Goal: Task Accomplishment & Management: Manage account settings

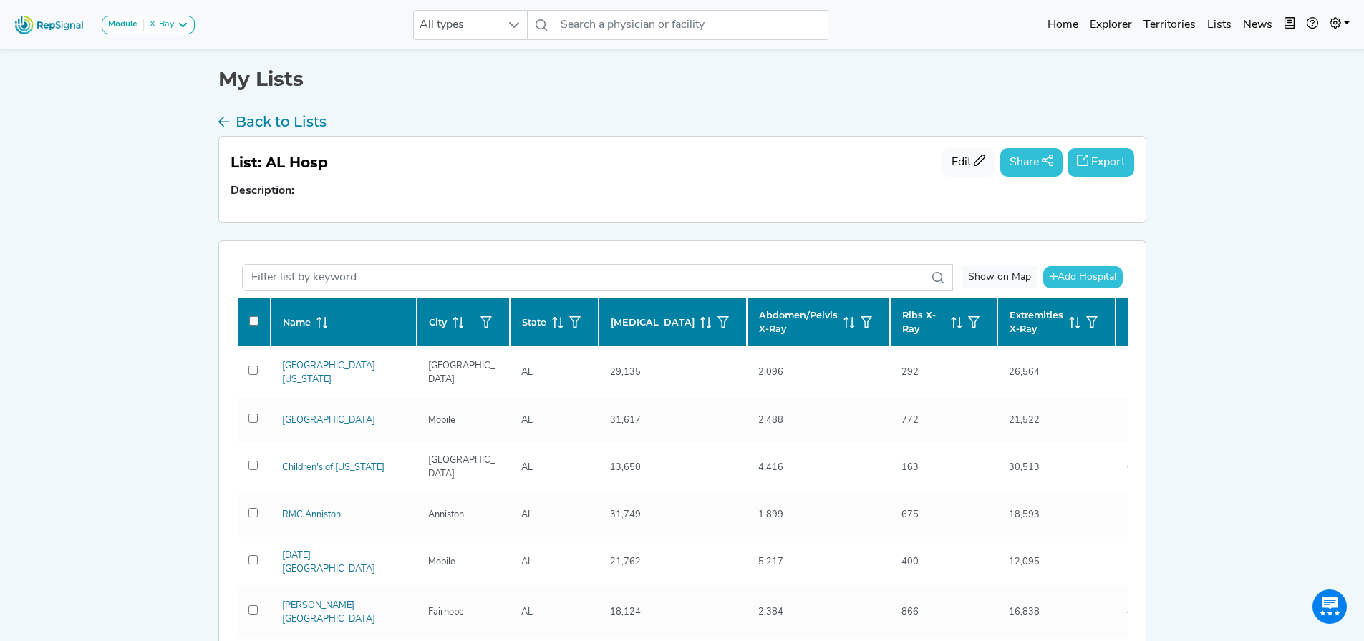
click at [42, 21] on img at bounding box center [50, 24] width 82 height 31
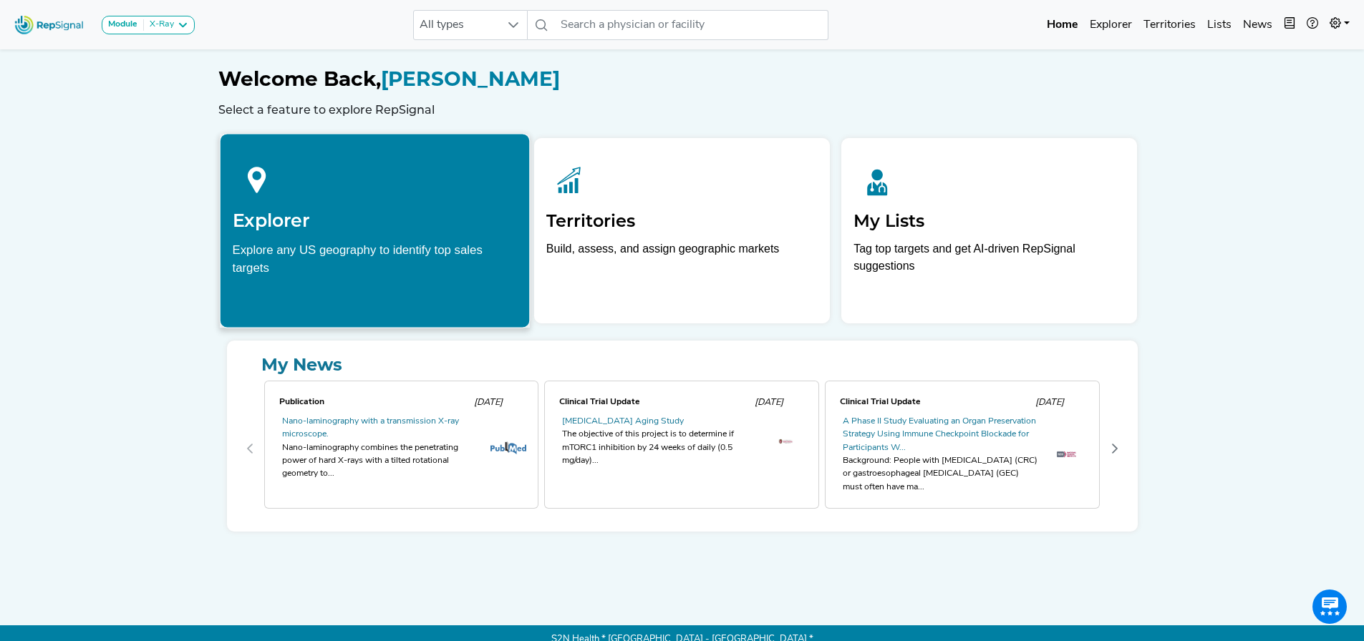
click at [357, 213] on h2 "Explorer" at bounding box center [374, 220] width 285 height 21
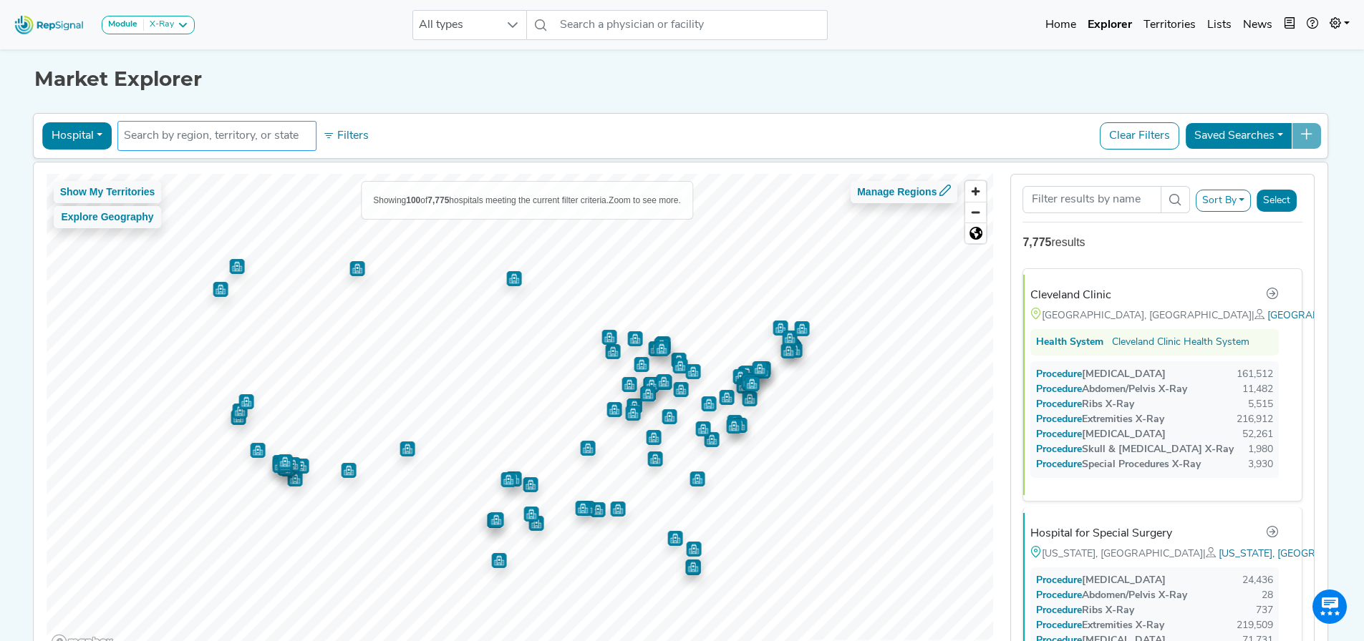
click at [149, 136] on input "text" at bounding box center [217, 135] width 186 height 17
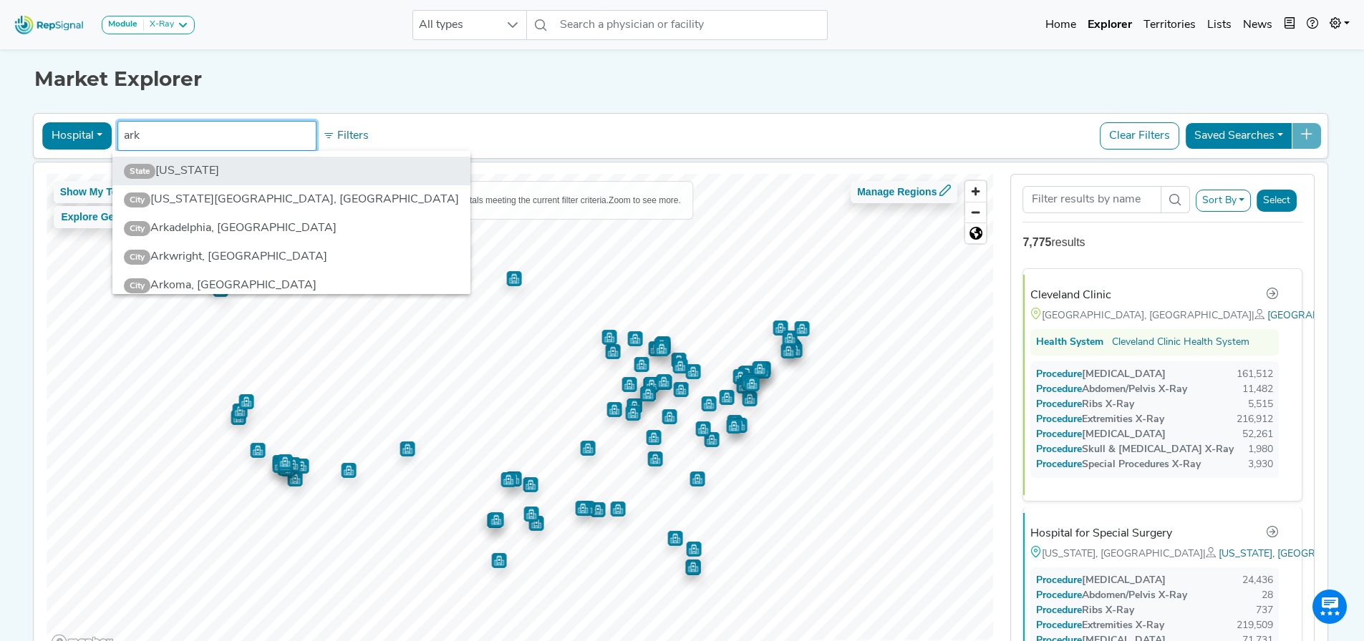
type input "ark"
click at [175, 167] on li "State [US_STATE]" at bounding box center [291, 171] width 358 height 29
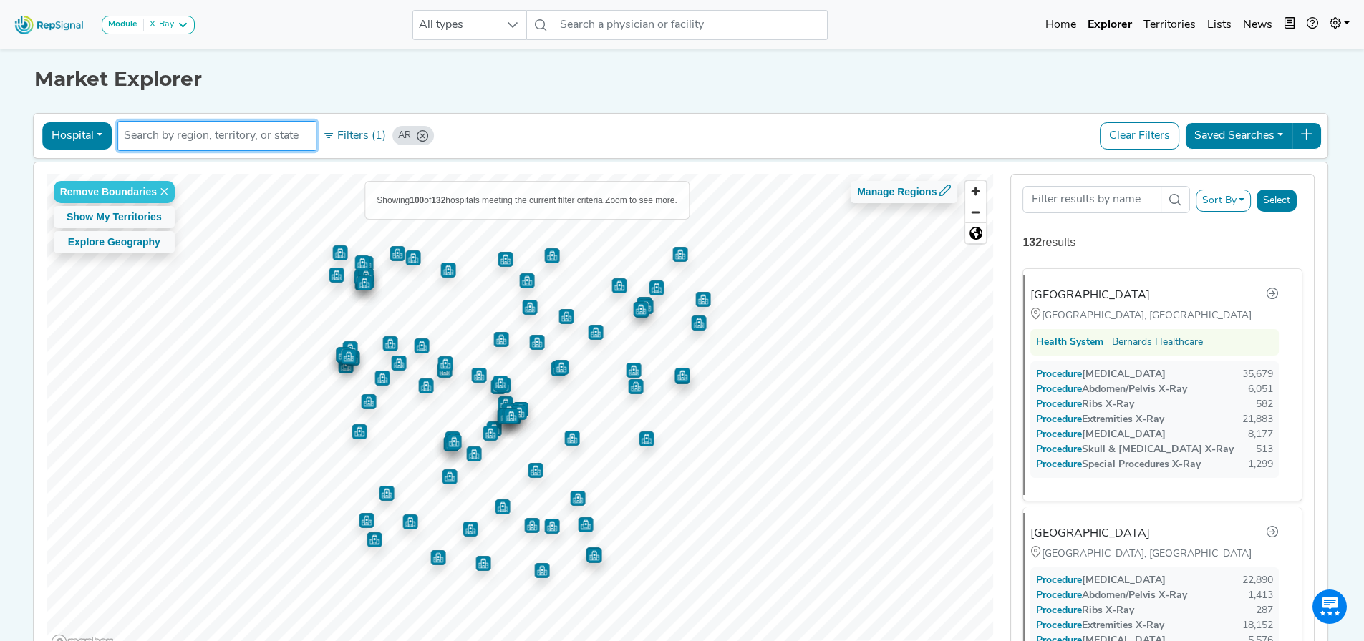
click at [1279, 198] on button "Select" at bounding box center [1276, 201] width 40 height 22
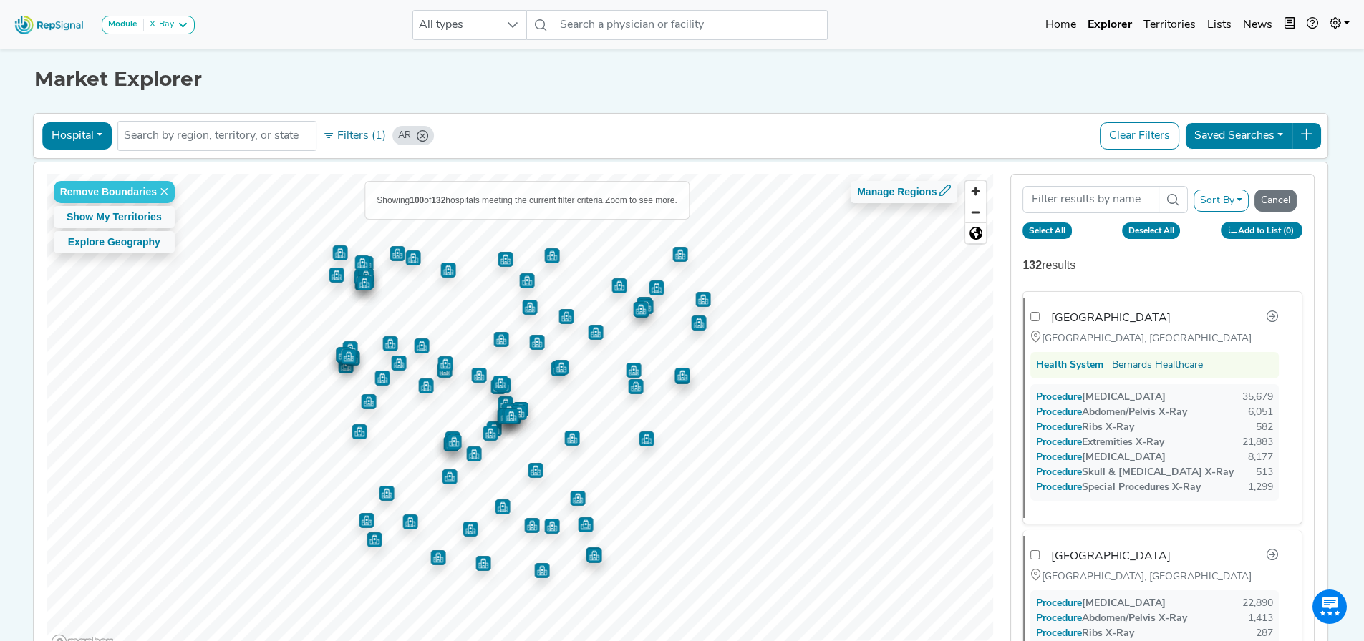
click at [1053, 228] on button "Select All" at bounding box center [1046, 231] width 49 height 16
checkbox input "true"
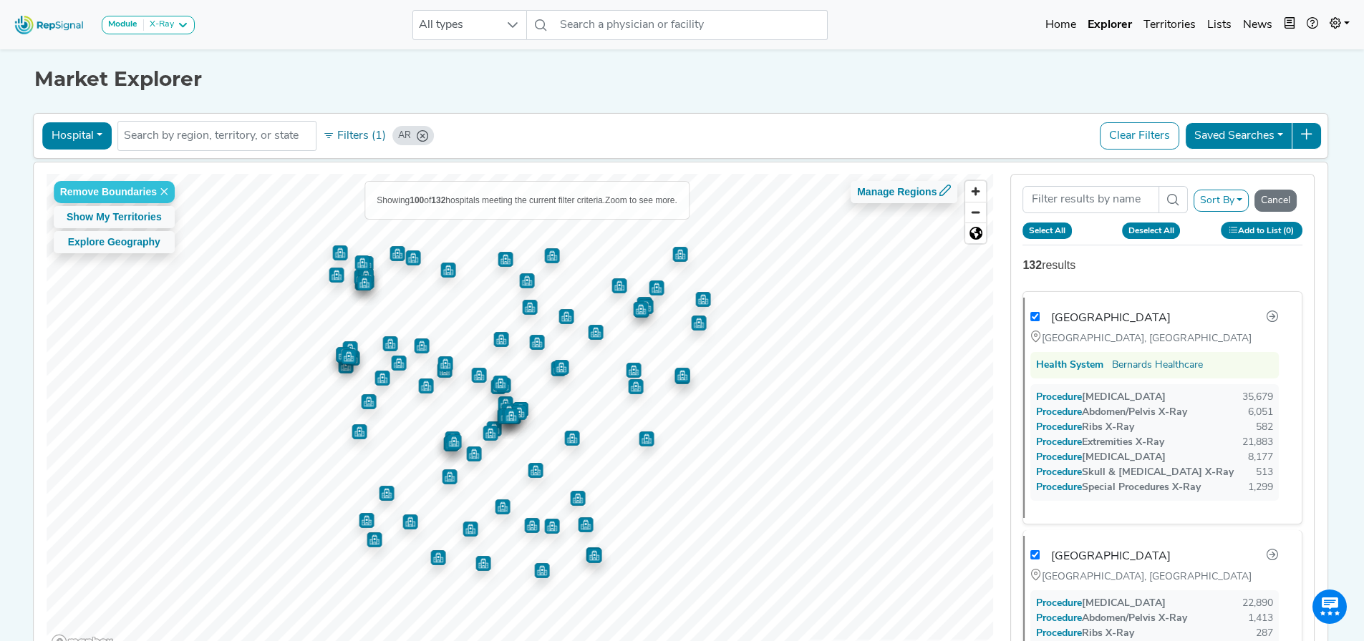
checkbox input "true"
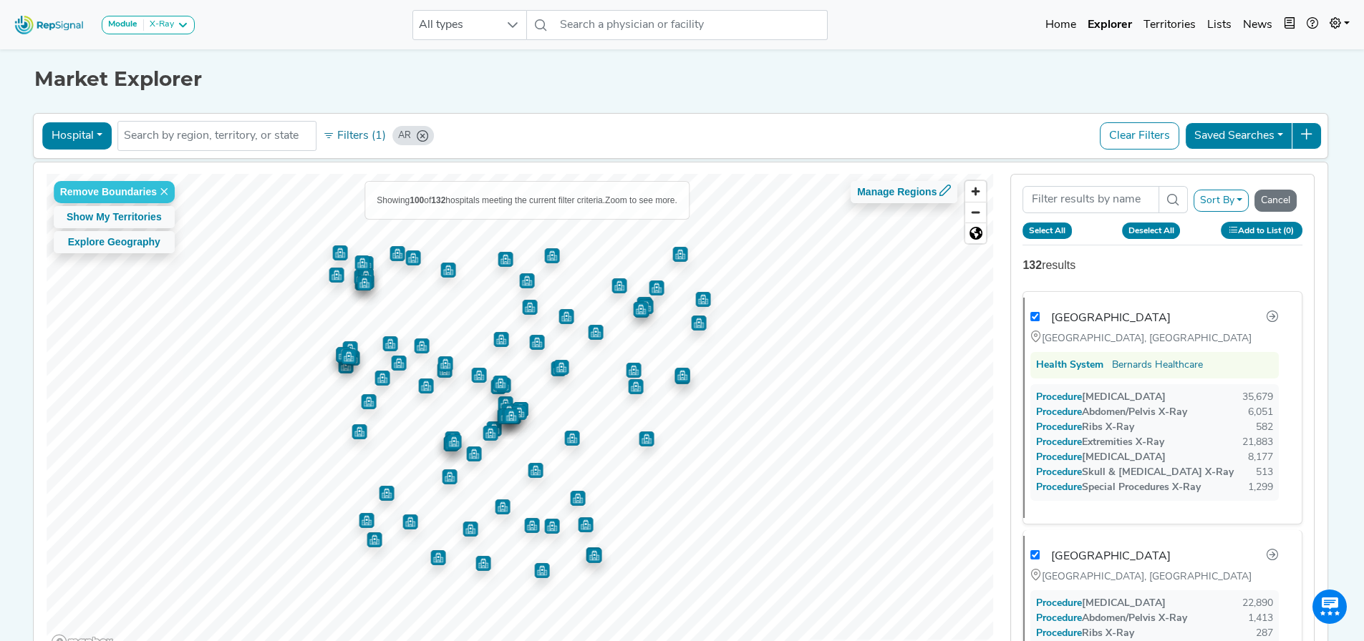
checkbox input "true"
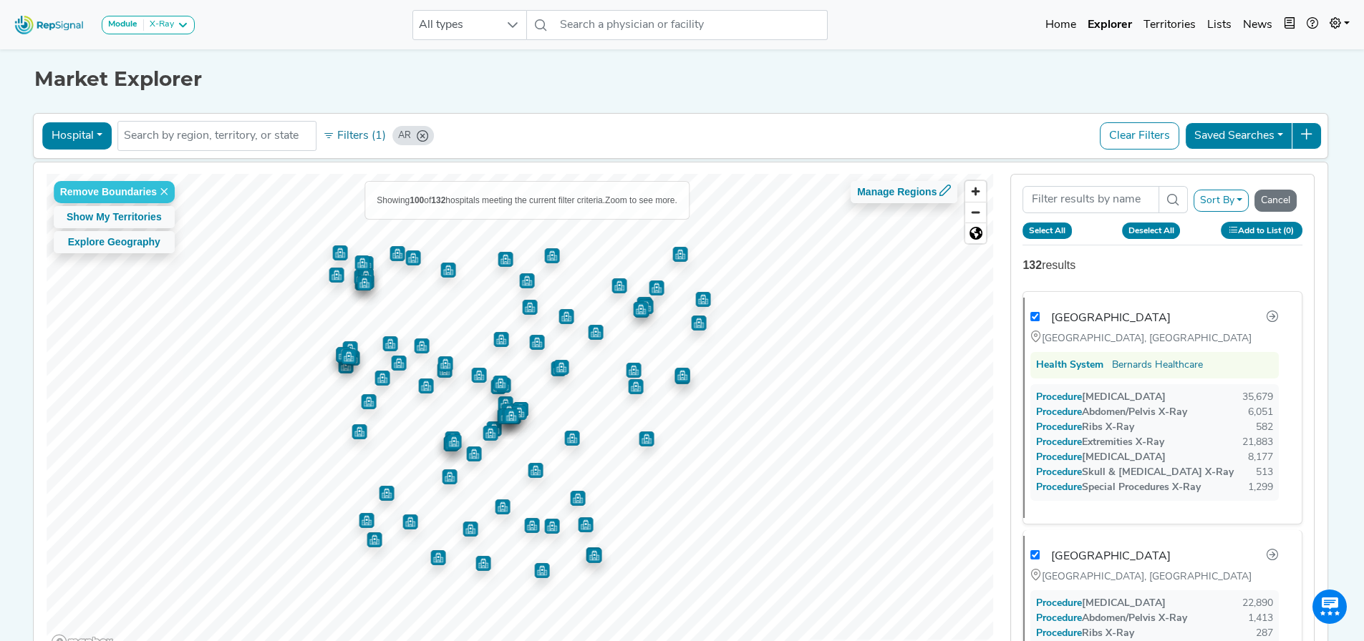
checkbox input "true"
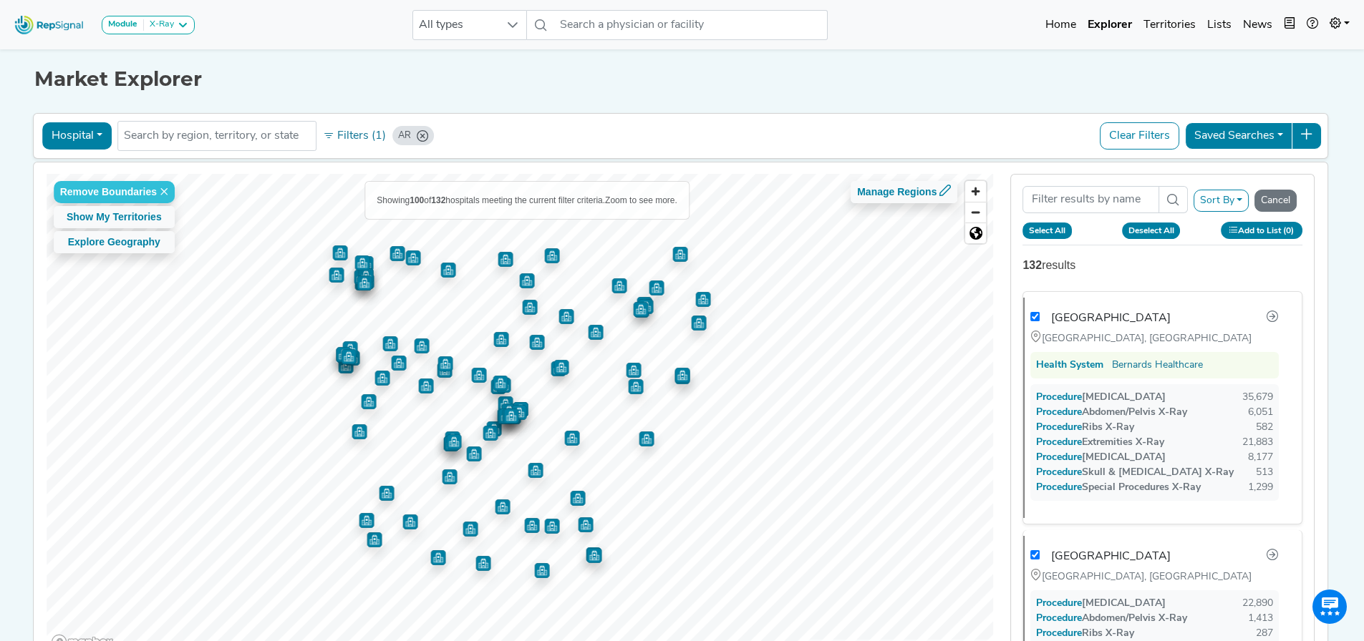
checkbox input "true"
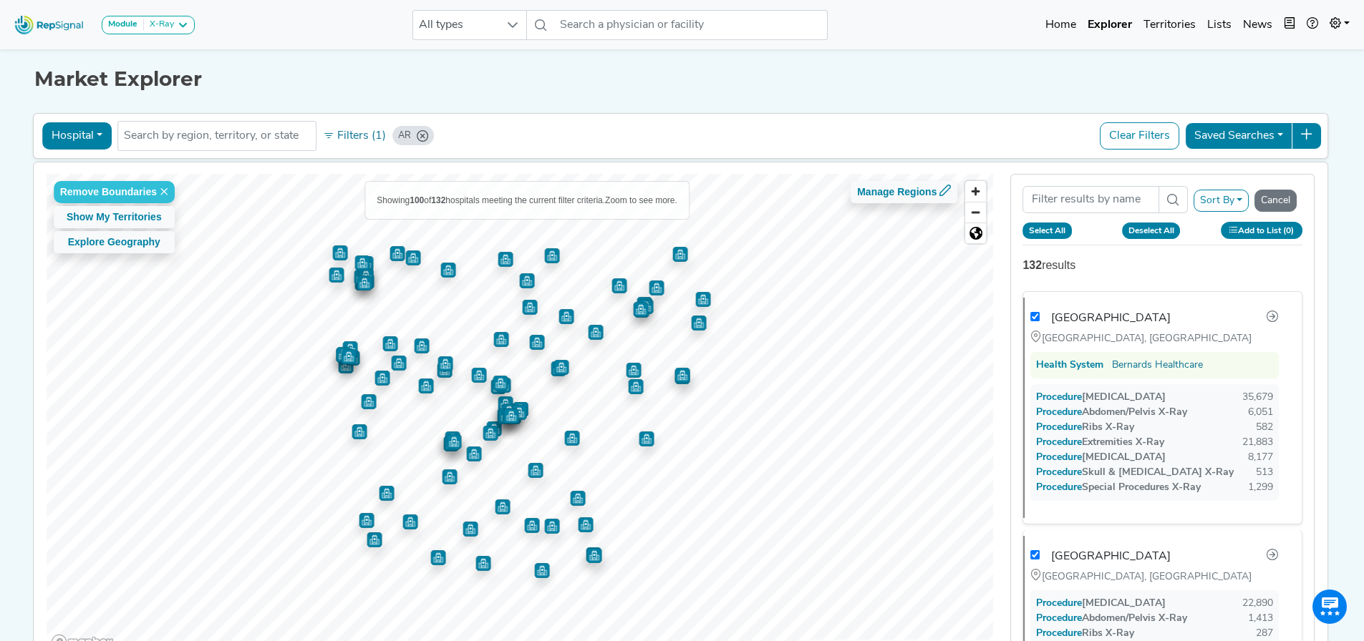
checkbox input "true"
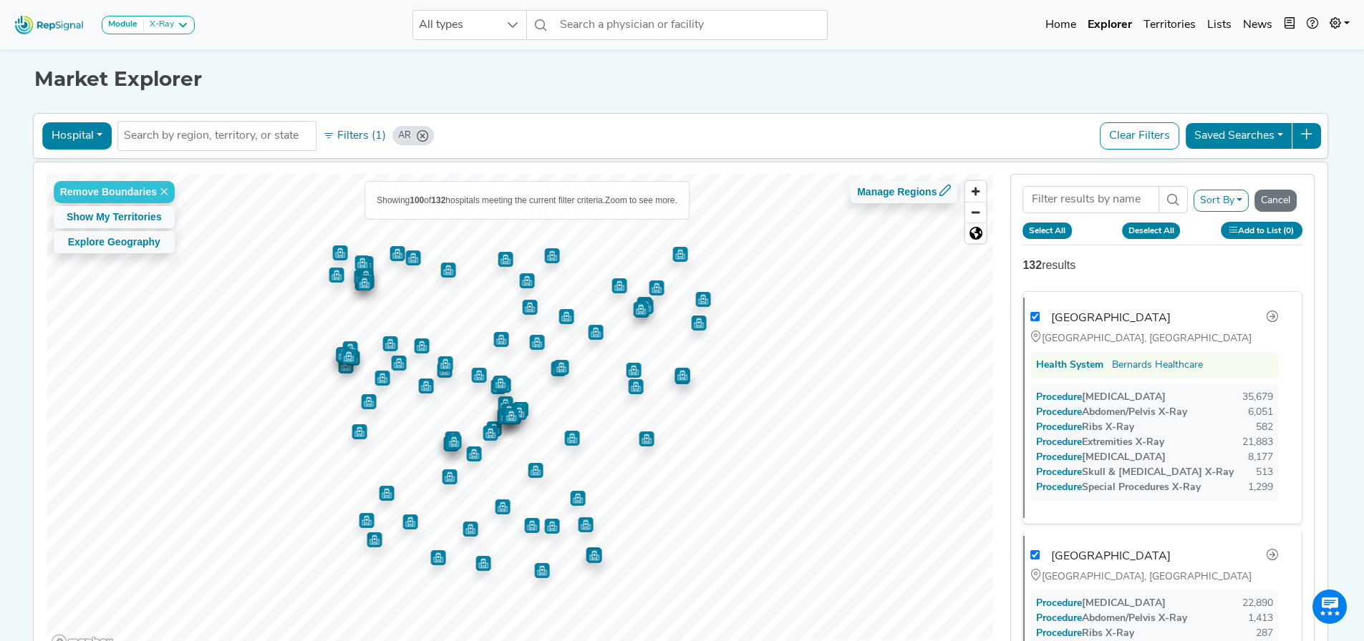
checkbox input "true"
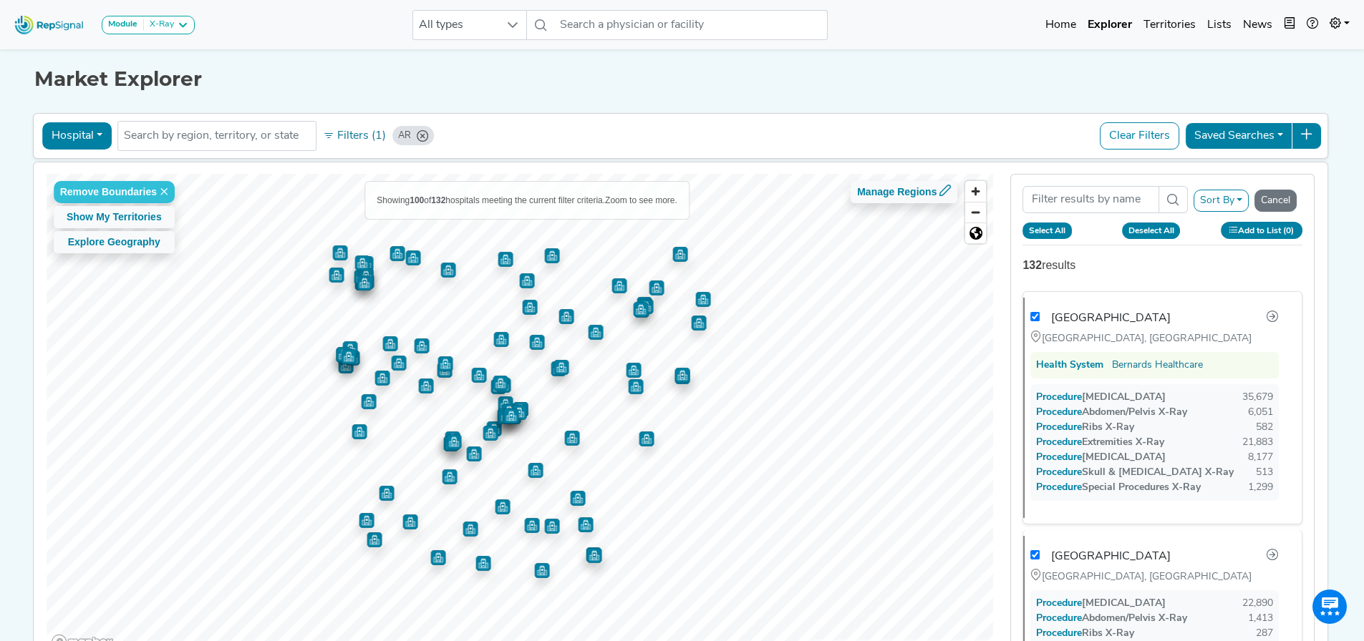
checkbox input "true"
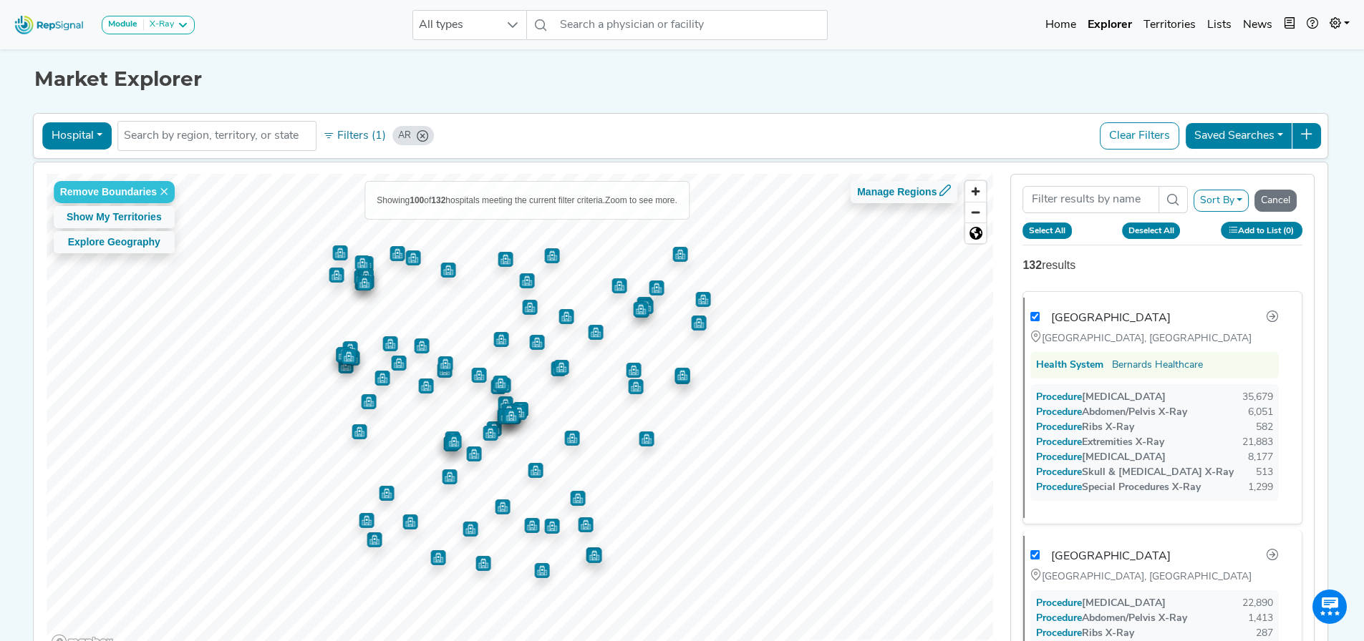
checkbox input "true"
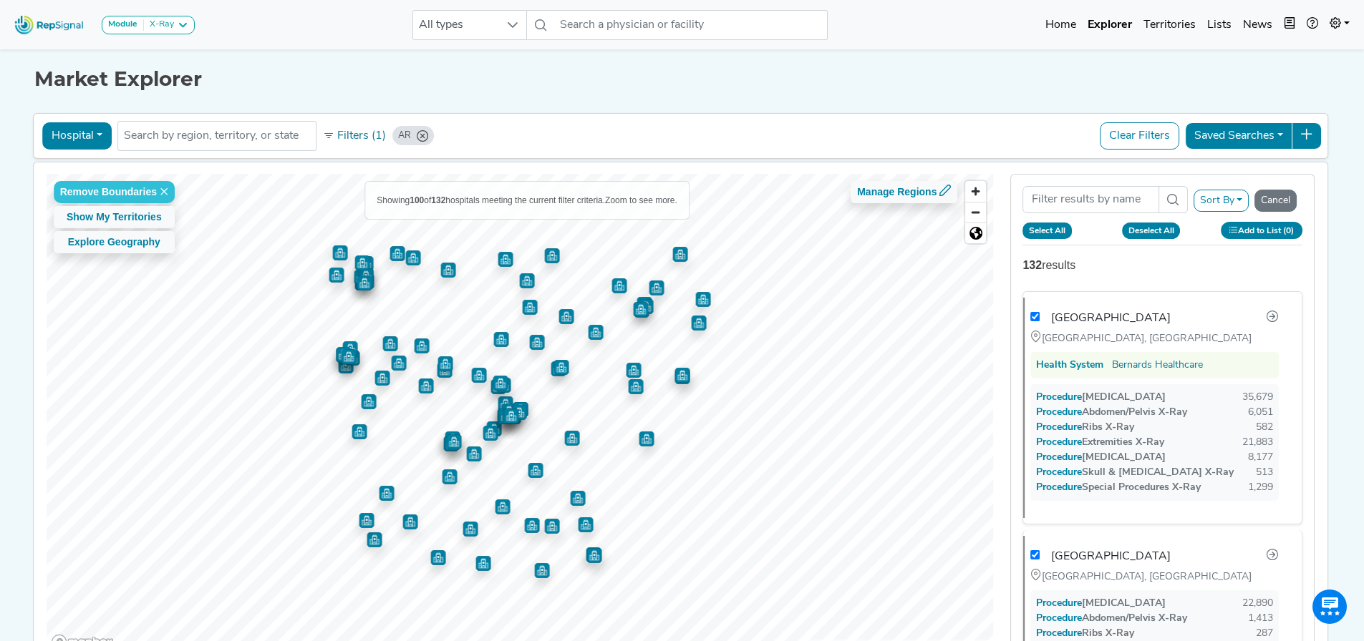
checkbox input "true"
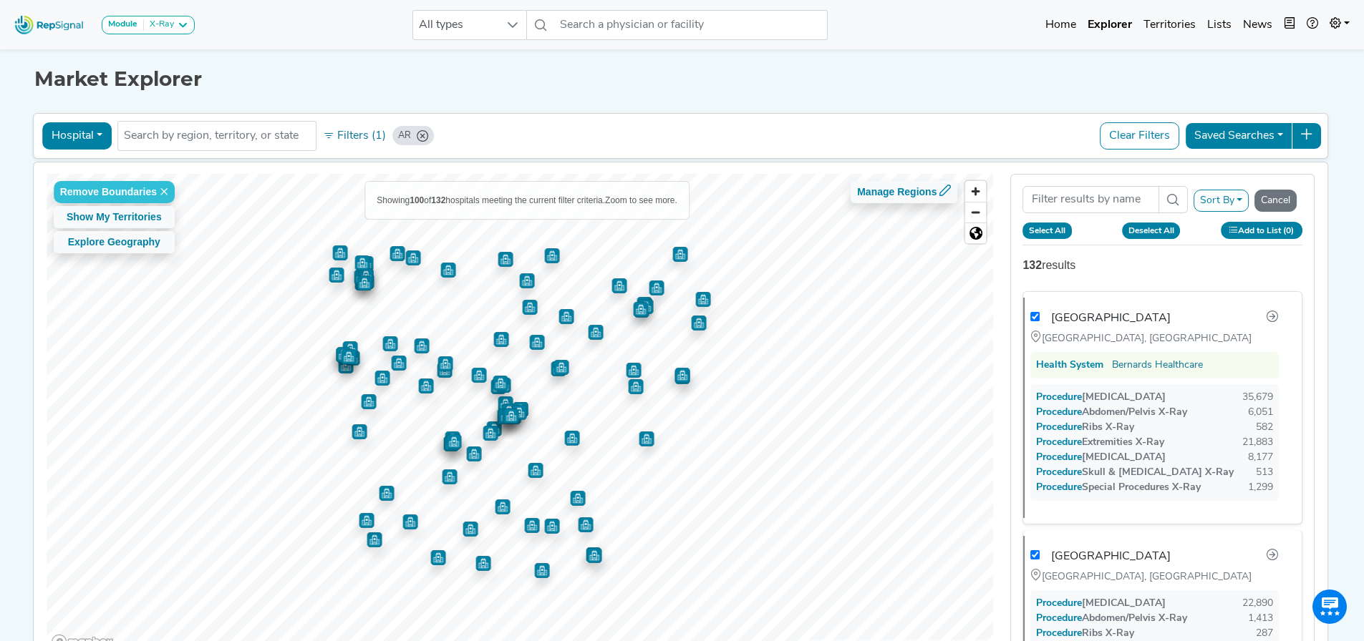
checkbox input "true"
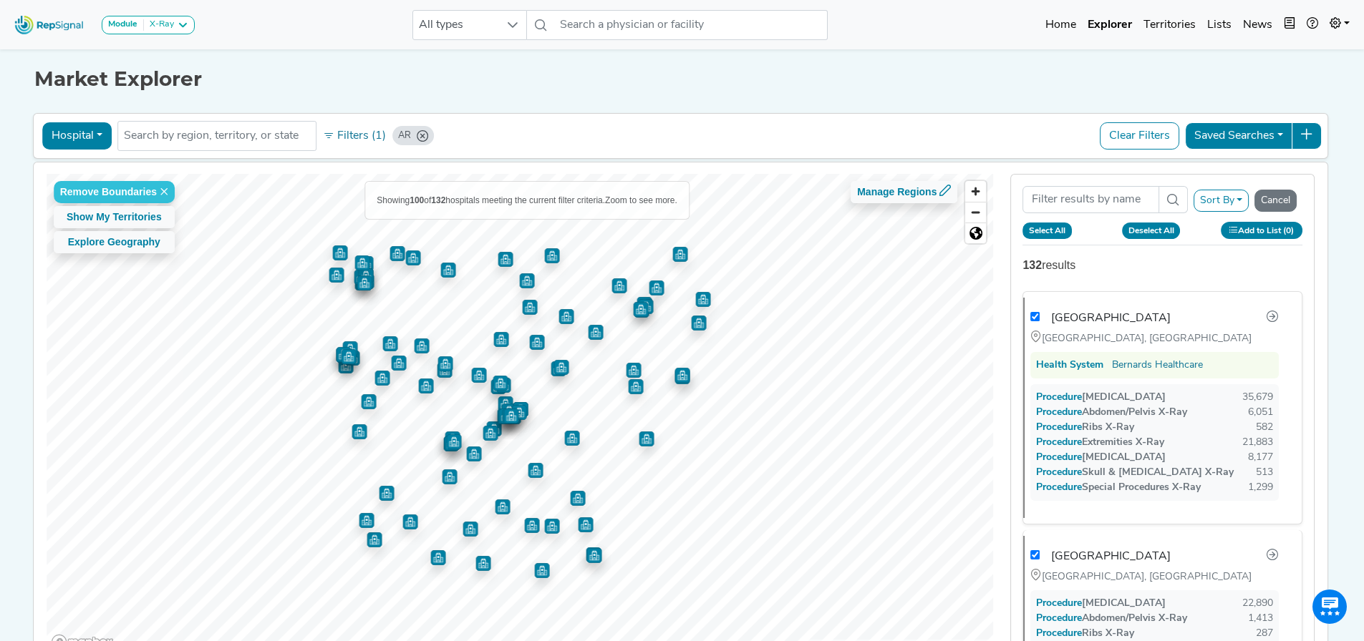
checkbox input "true"
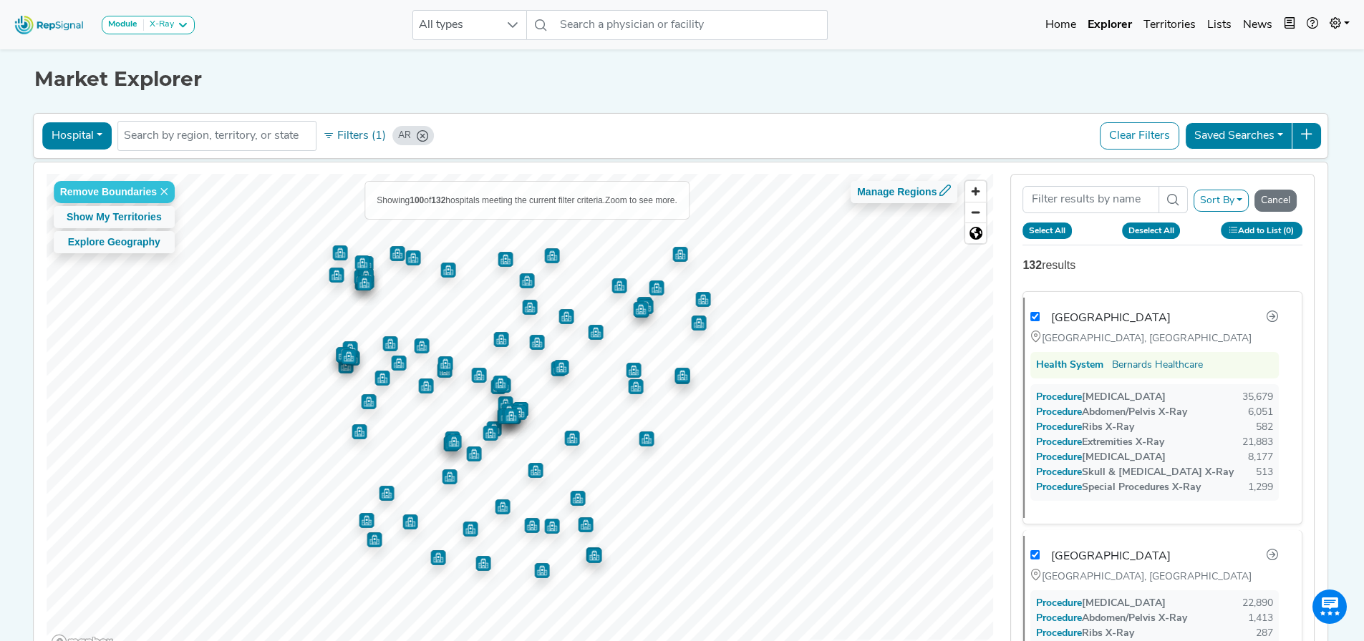
checkbox input "true"
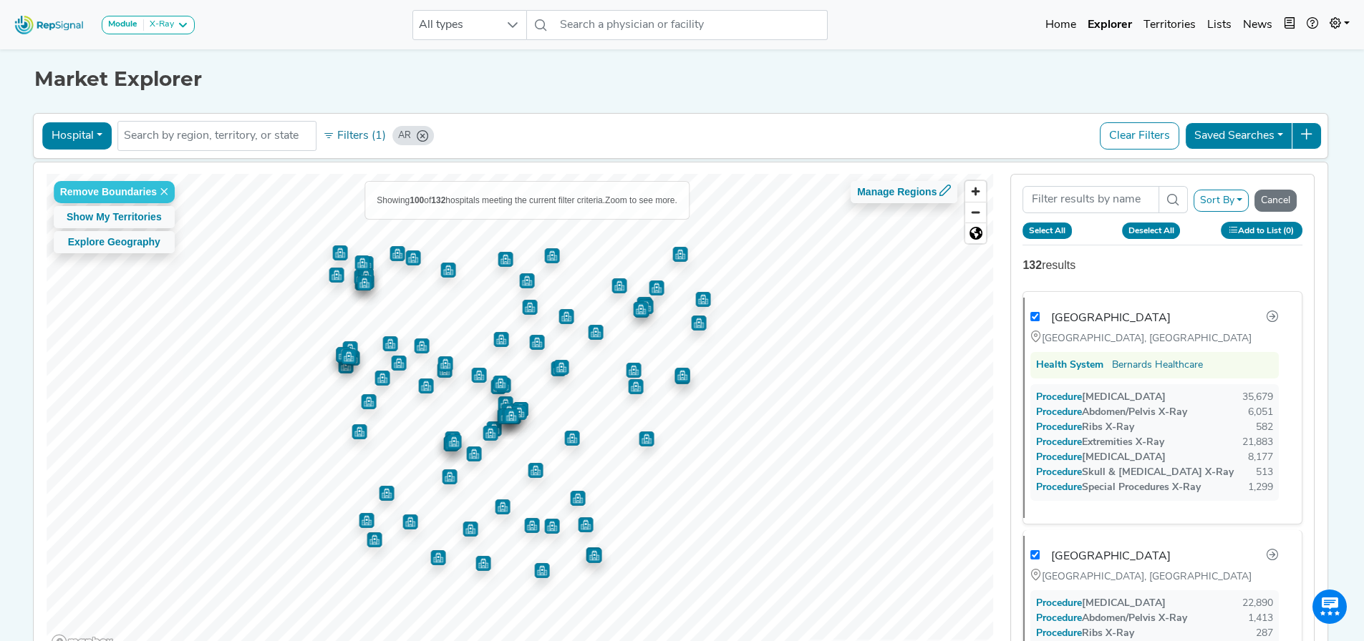
checkbox input "true"
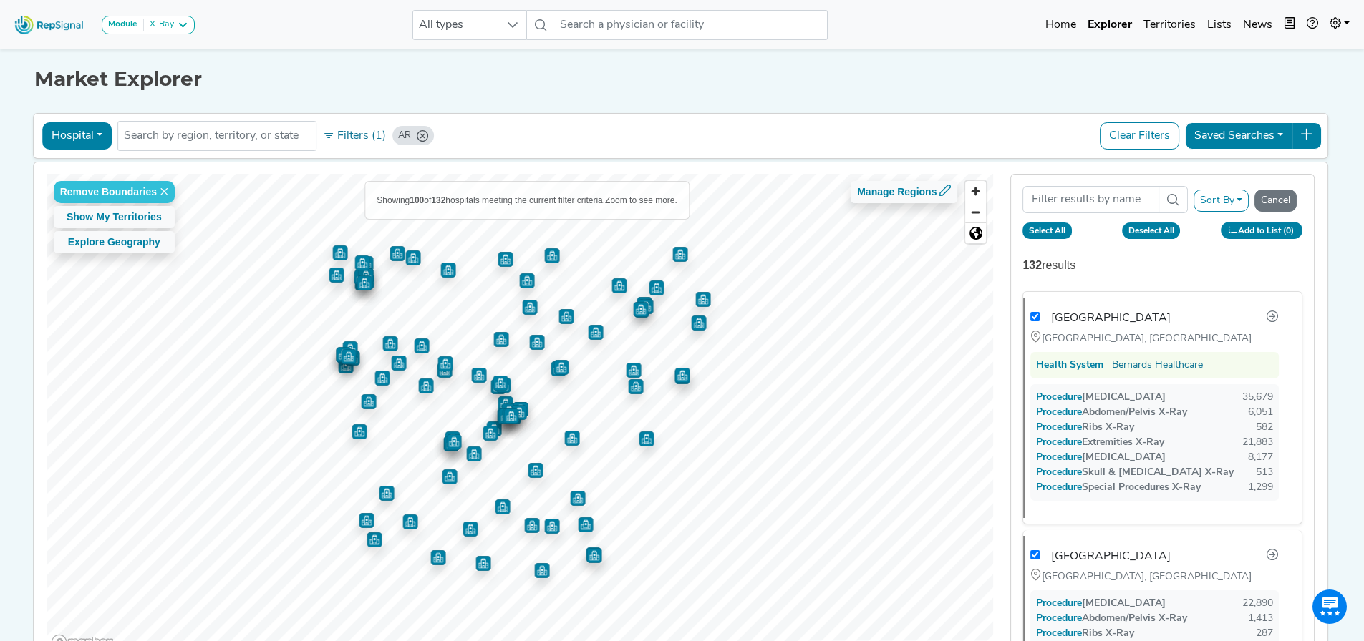
checkbox input "true"
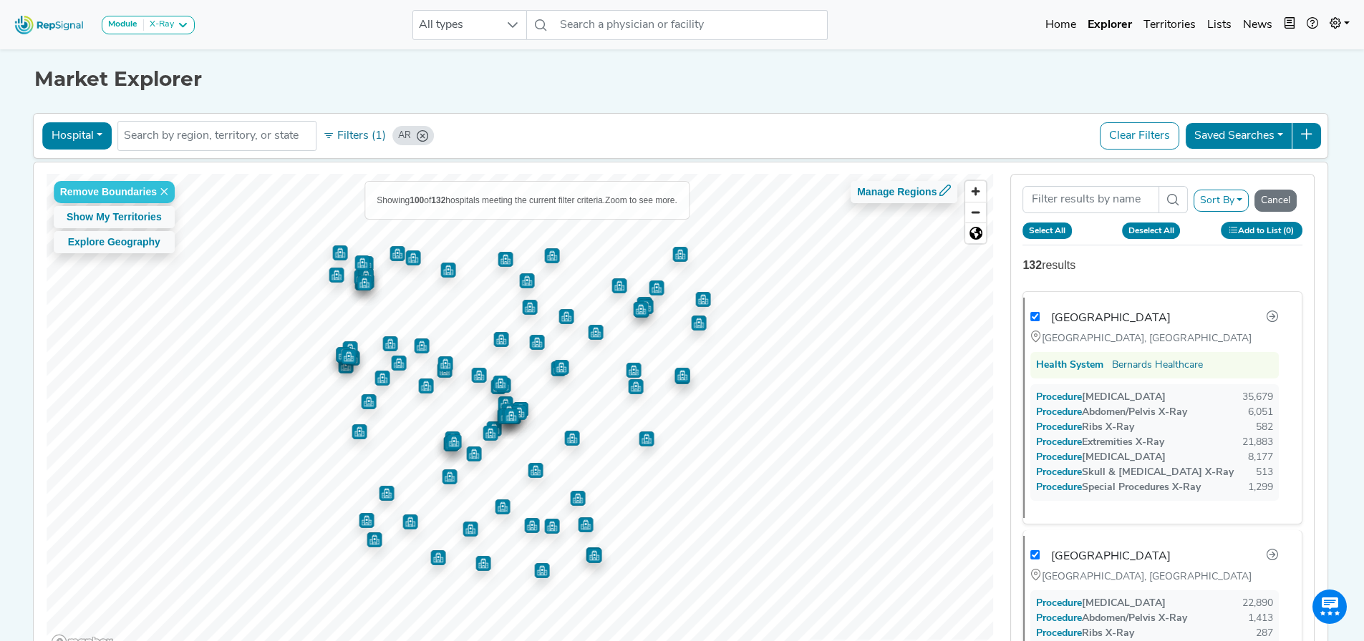
checkbox input "true"
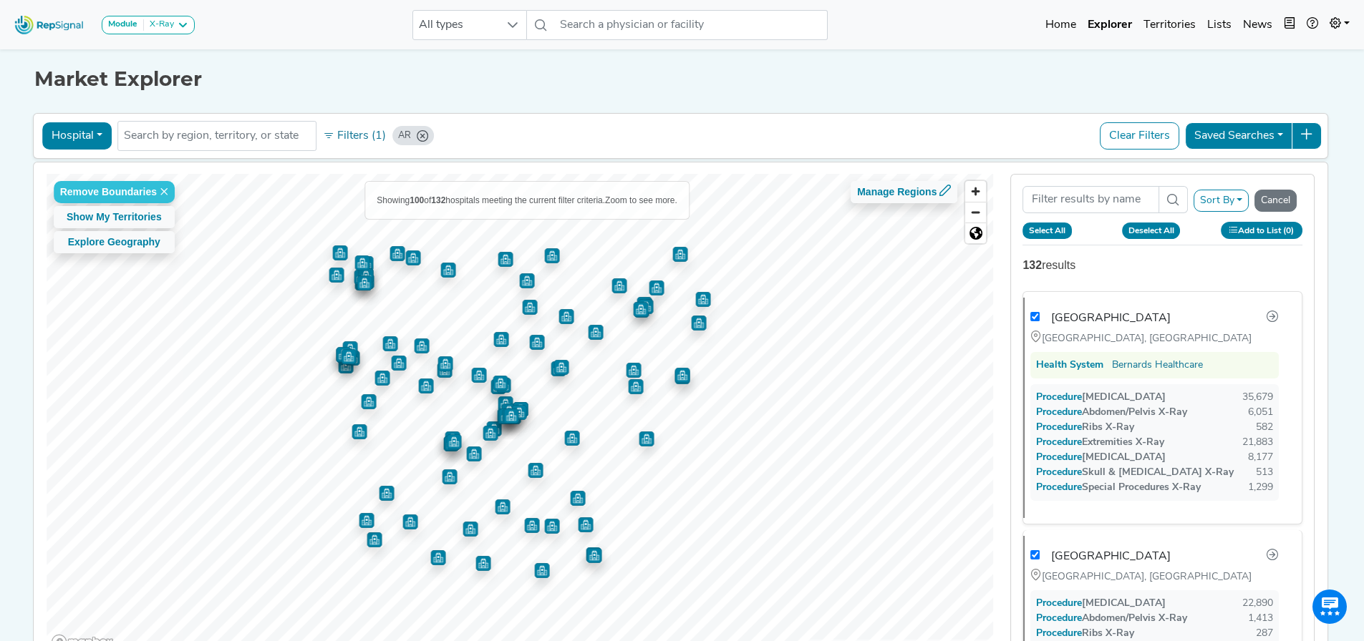
checkbox input "true"
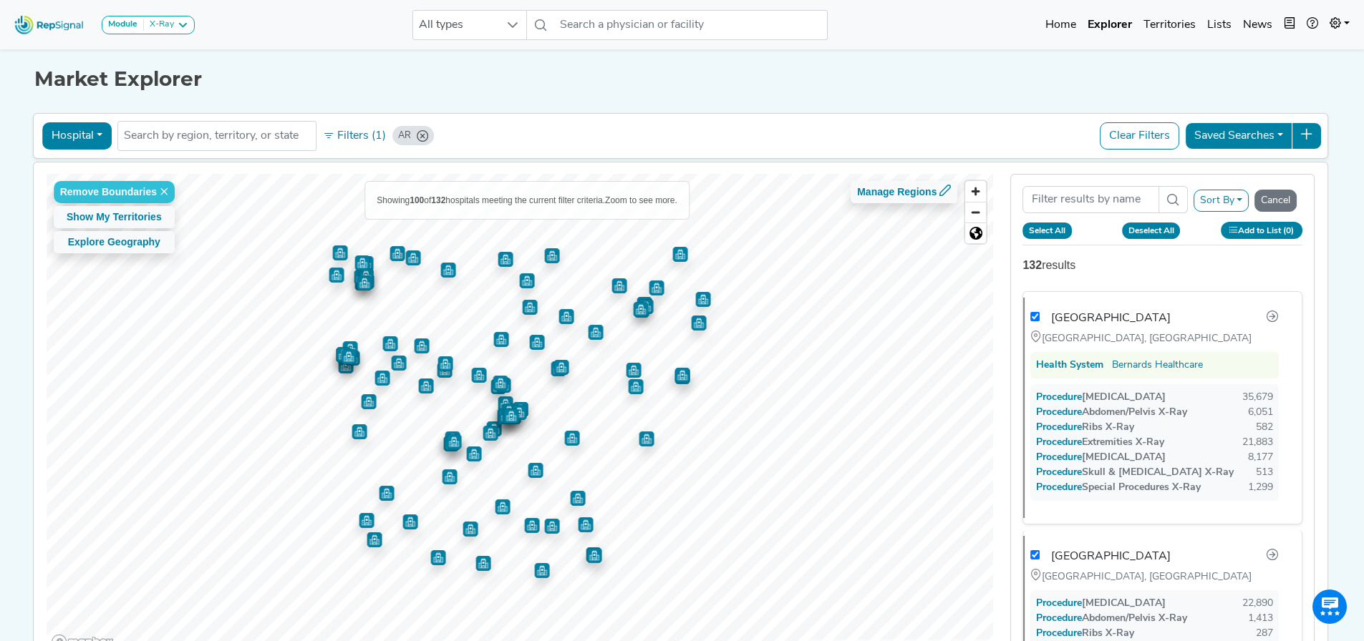
checkbox input "true"
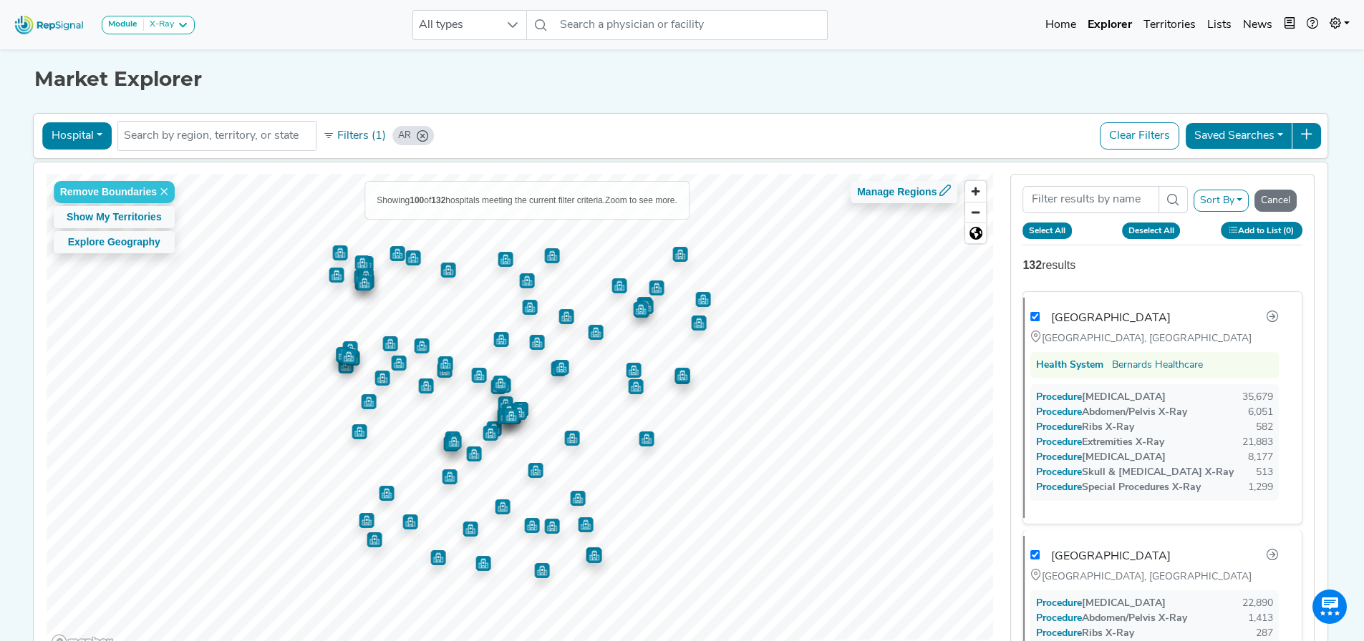
checkbox input "true"
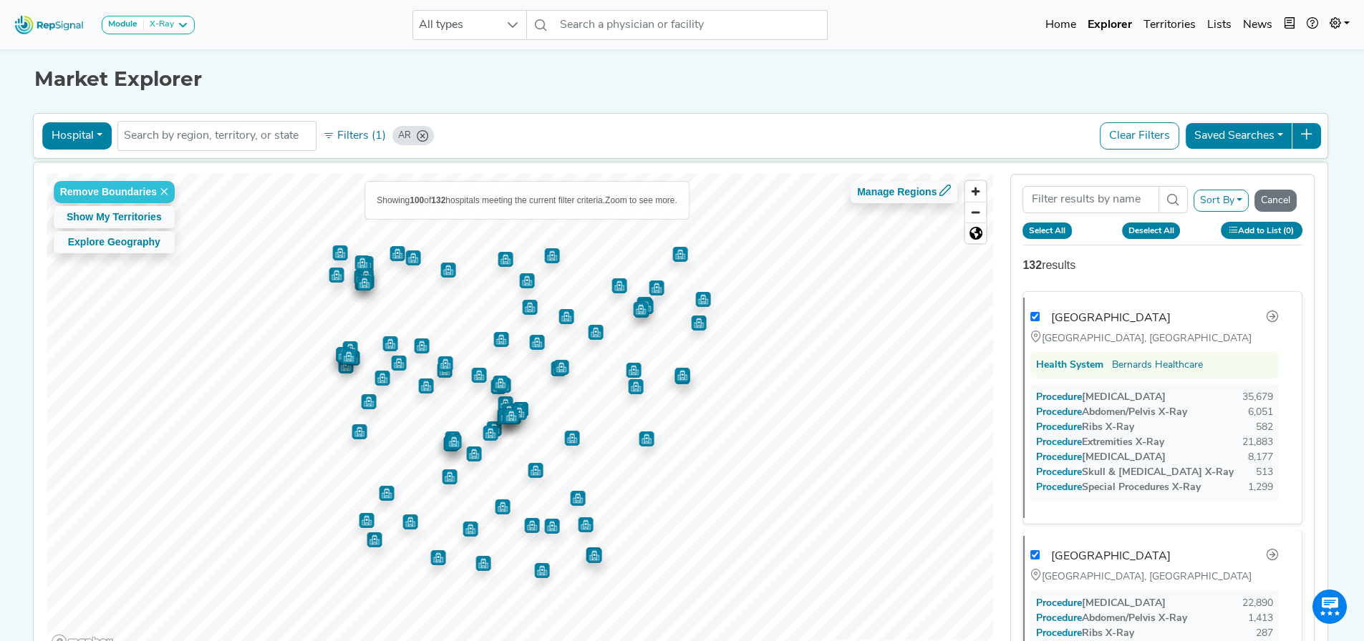
checkbox input "true"
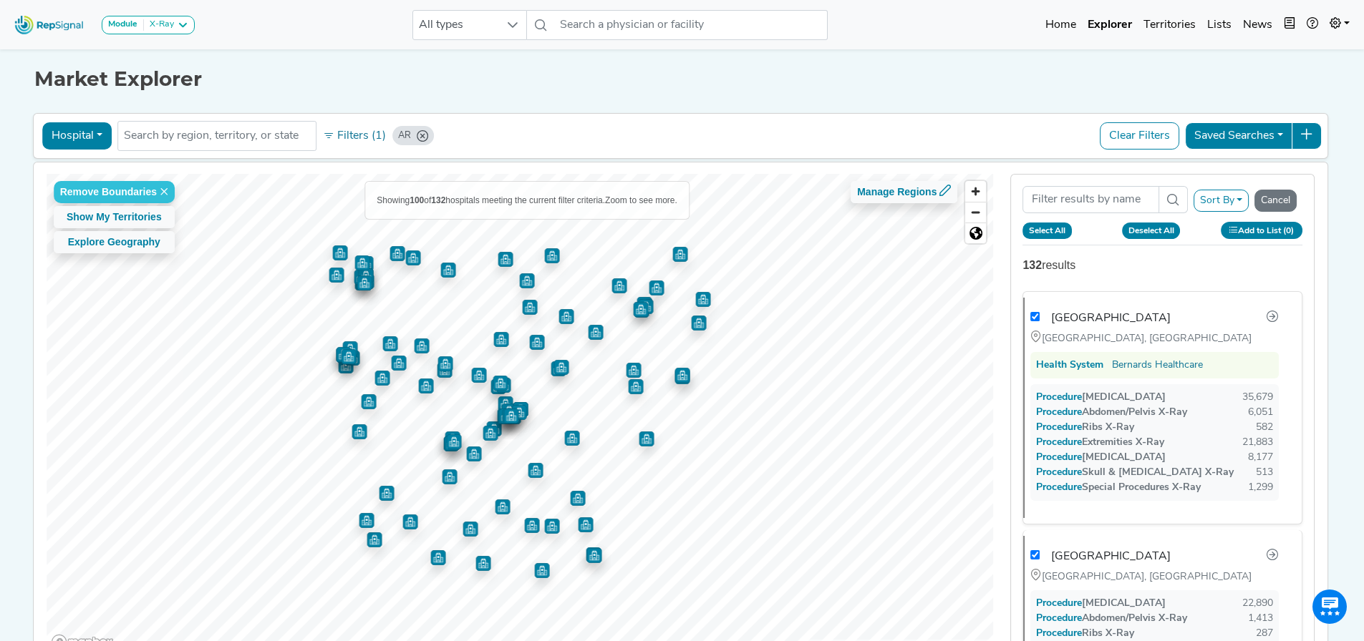
checkbox input "true"
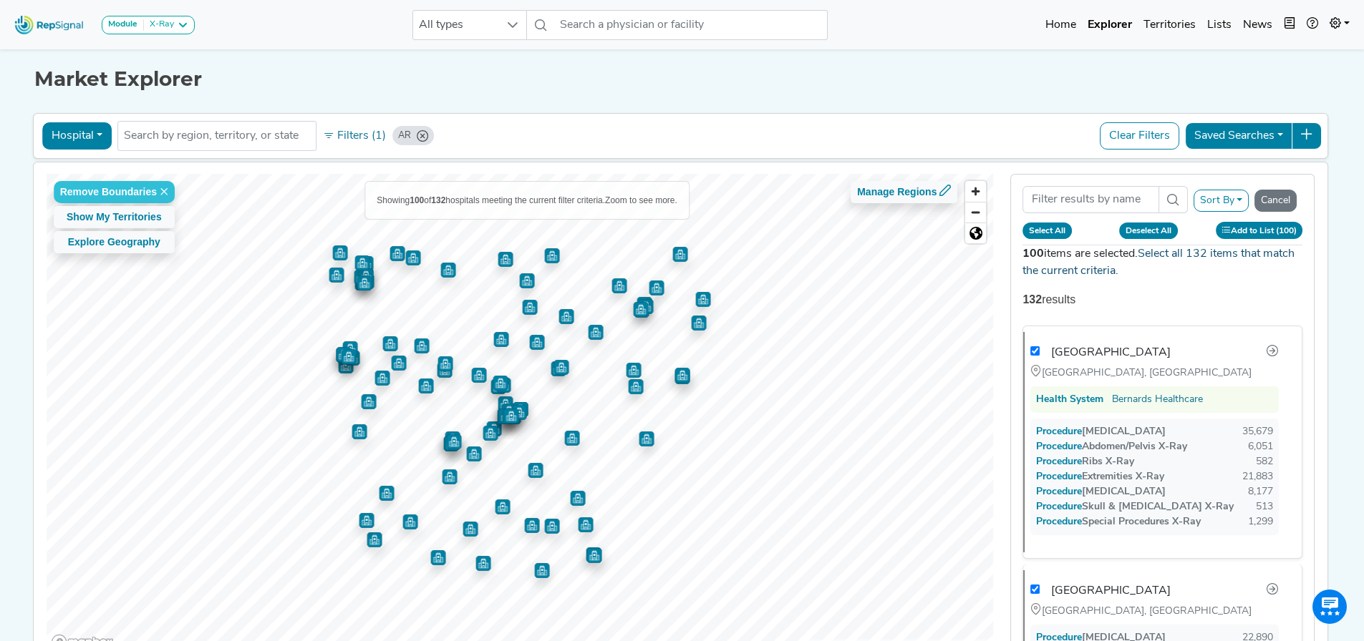
click at [1233, 250] on link "Select all 132 items that match the current criteria." at bounding box center [1158, 262] width 272 height 29
checkbox input "true"
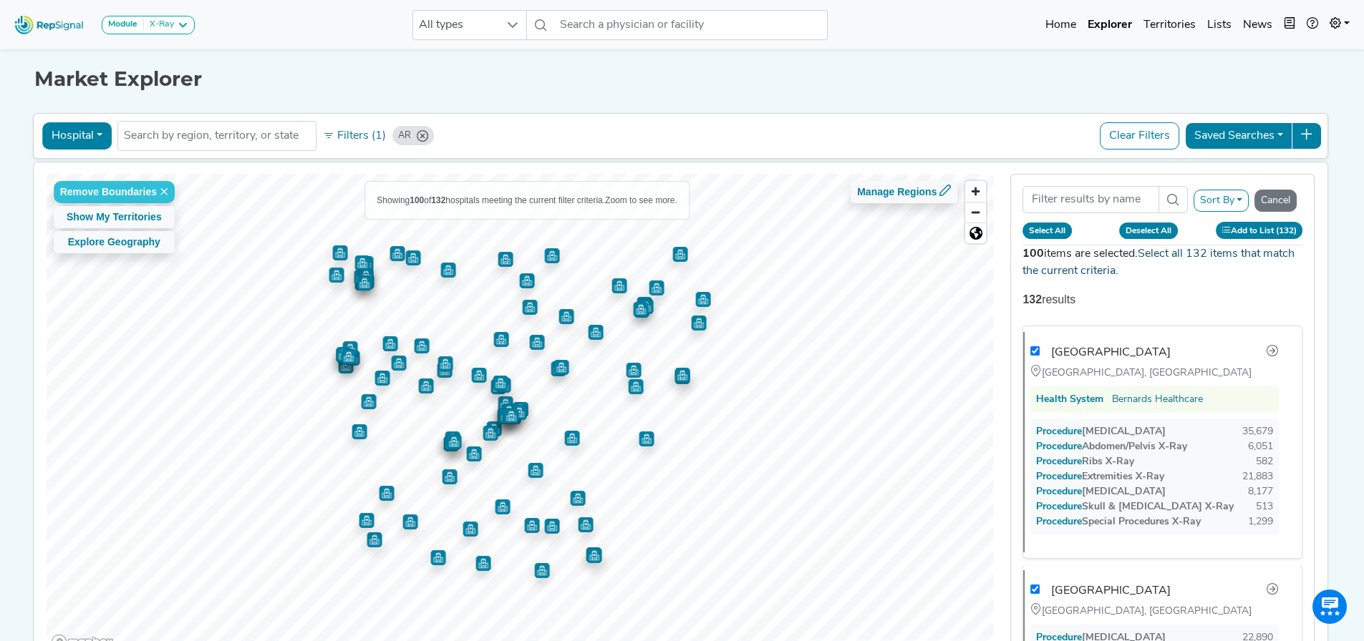
checkbox input "true"
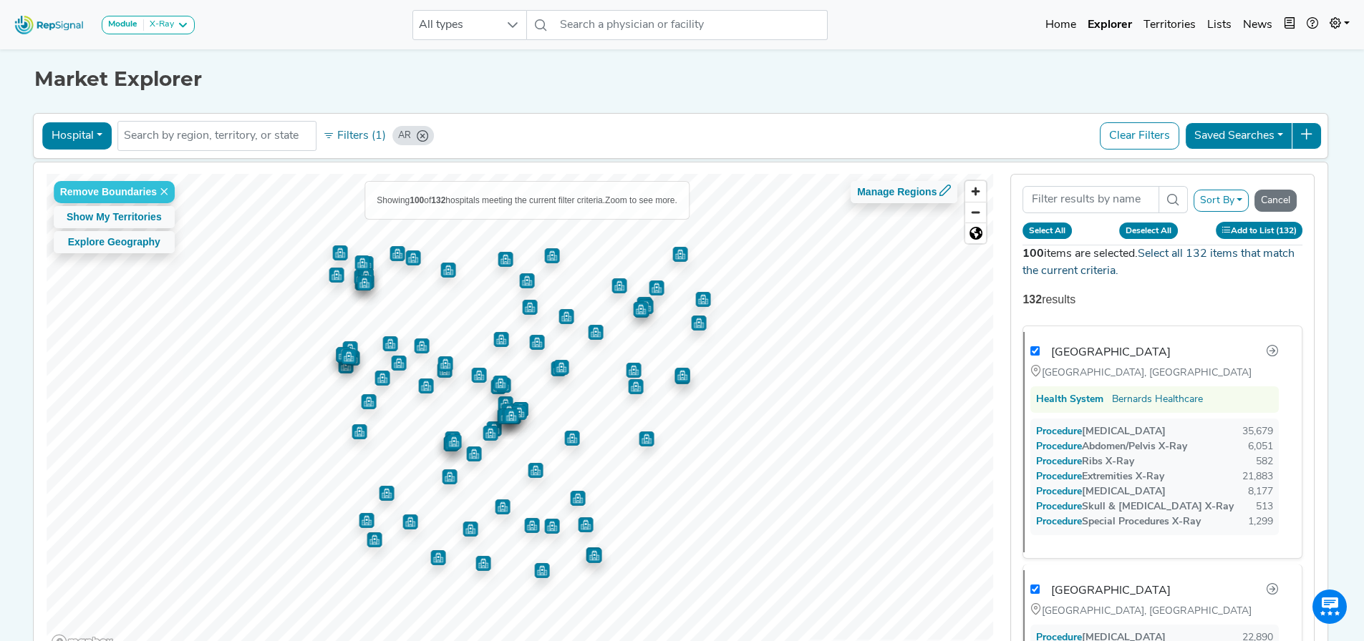
checkbox input "true"
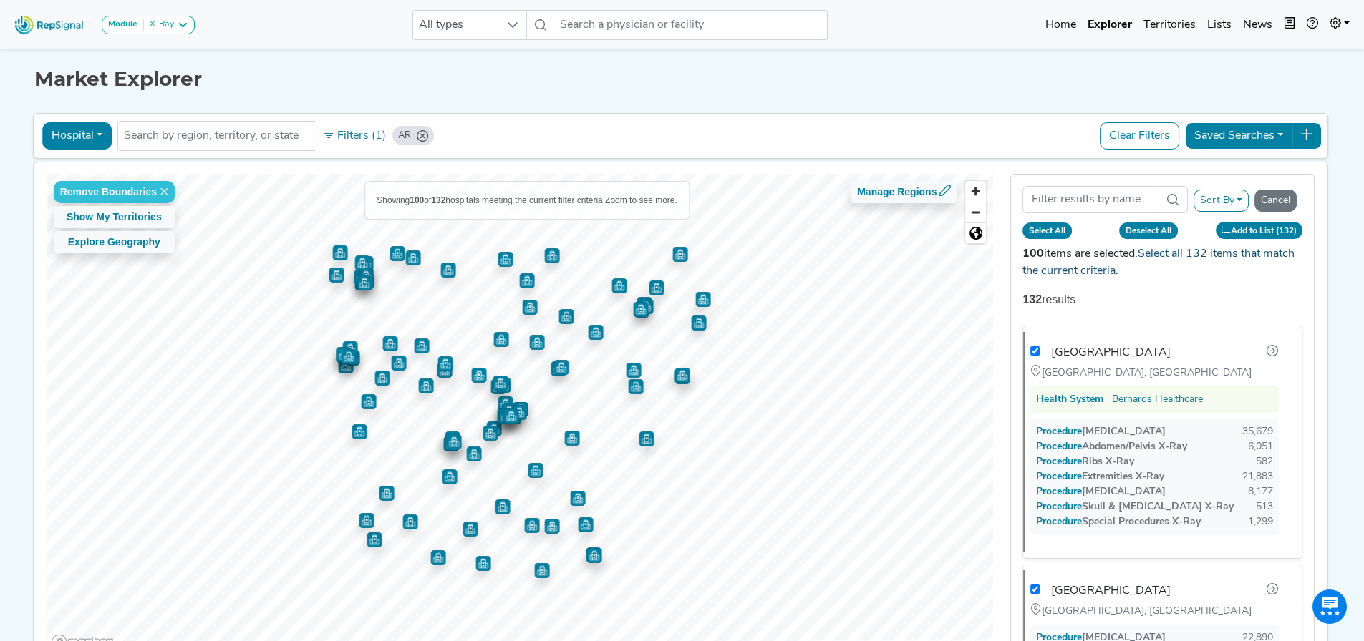
checkbox input "true"
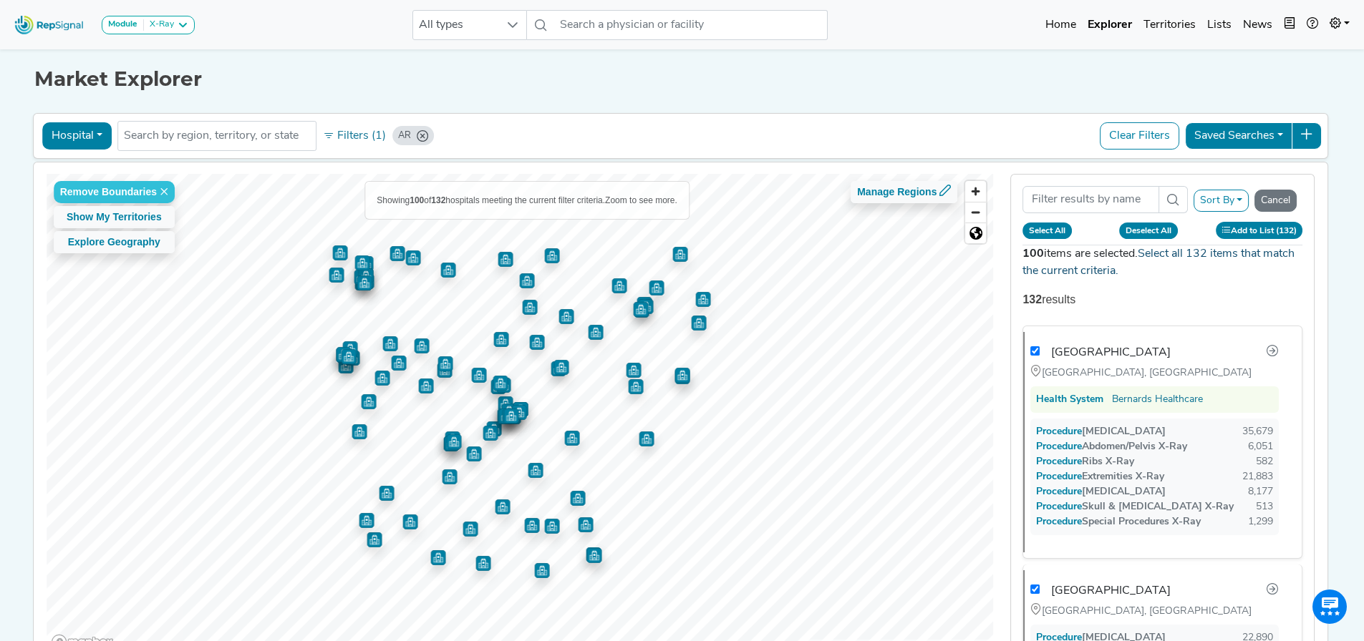
checkbox input "true"
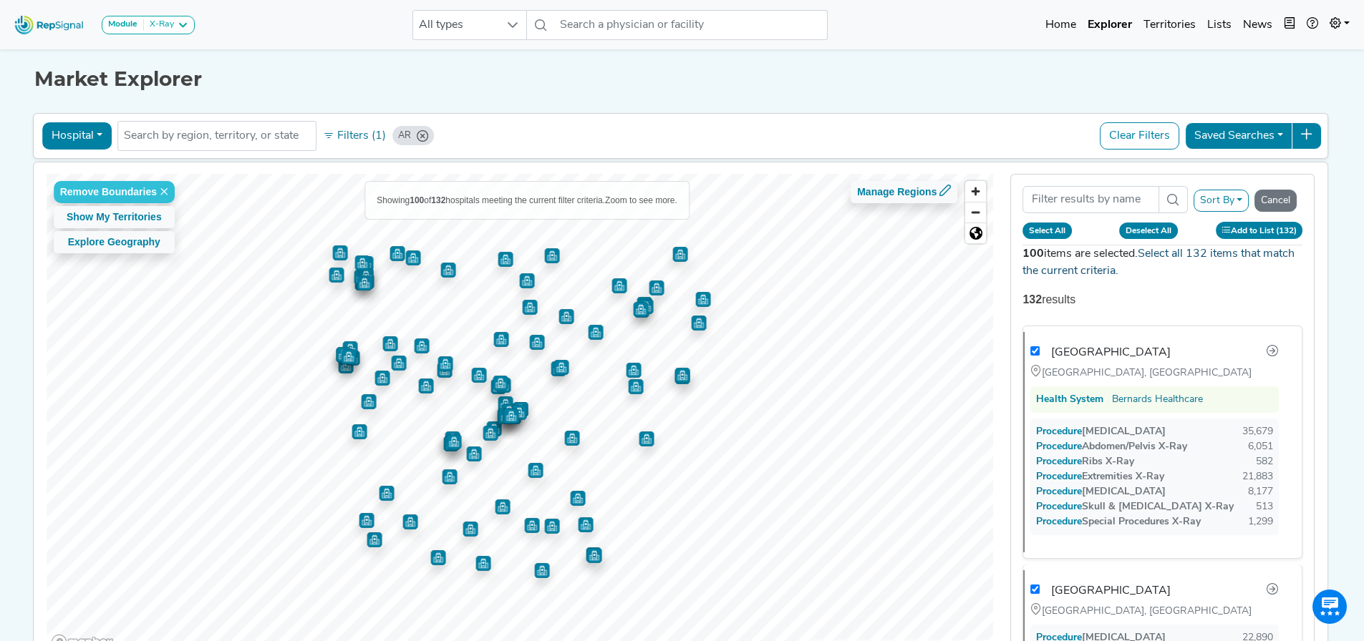
checkbox input "true"
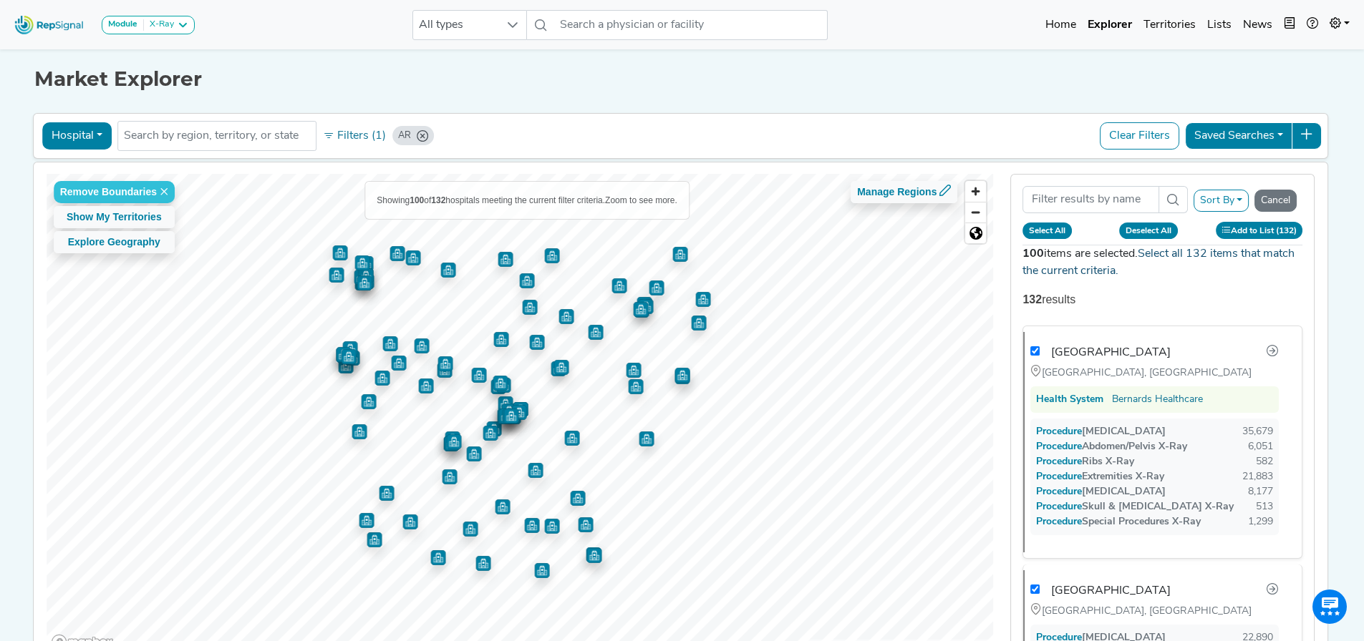
checkbox input "true"
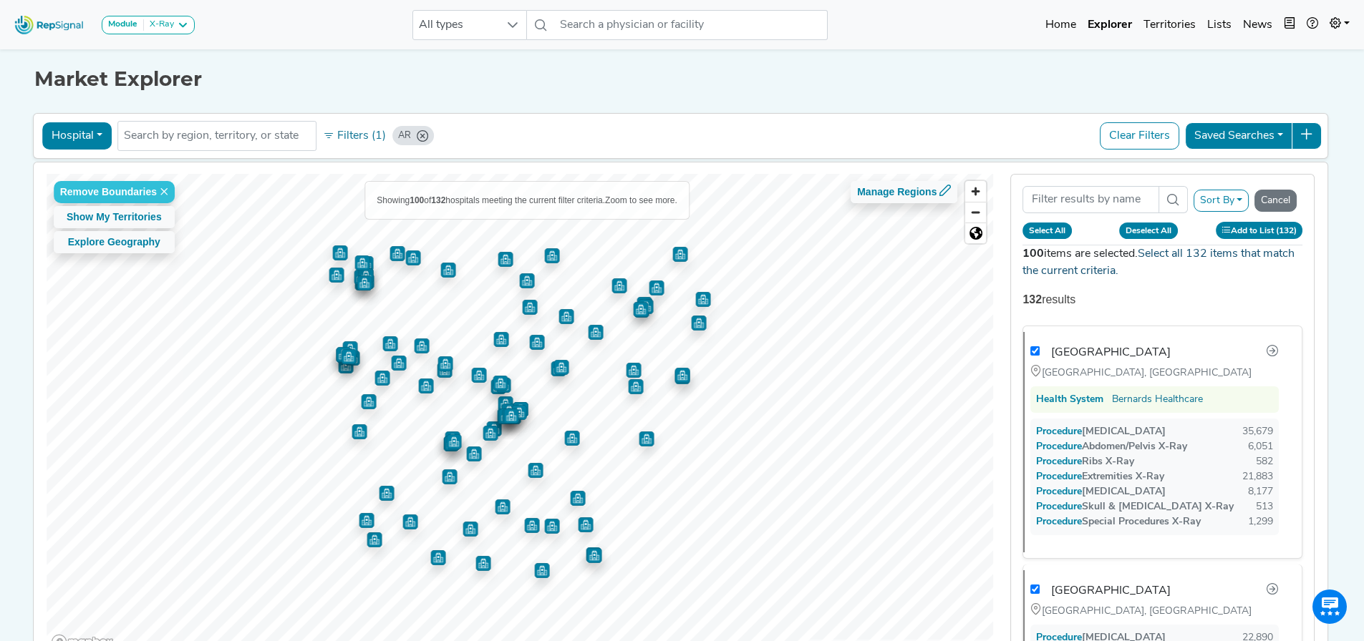
checkbox input "true"
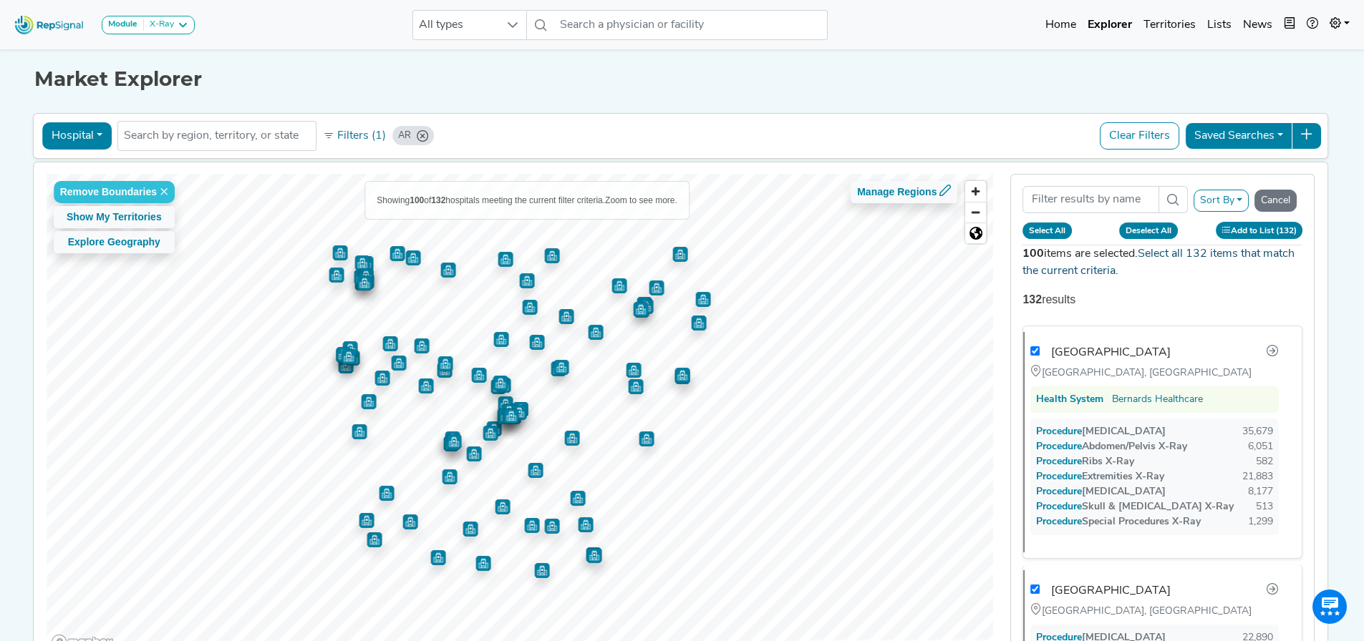
checkbox input "true"
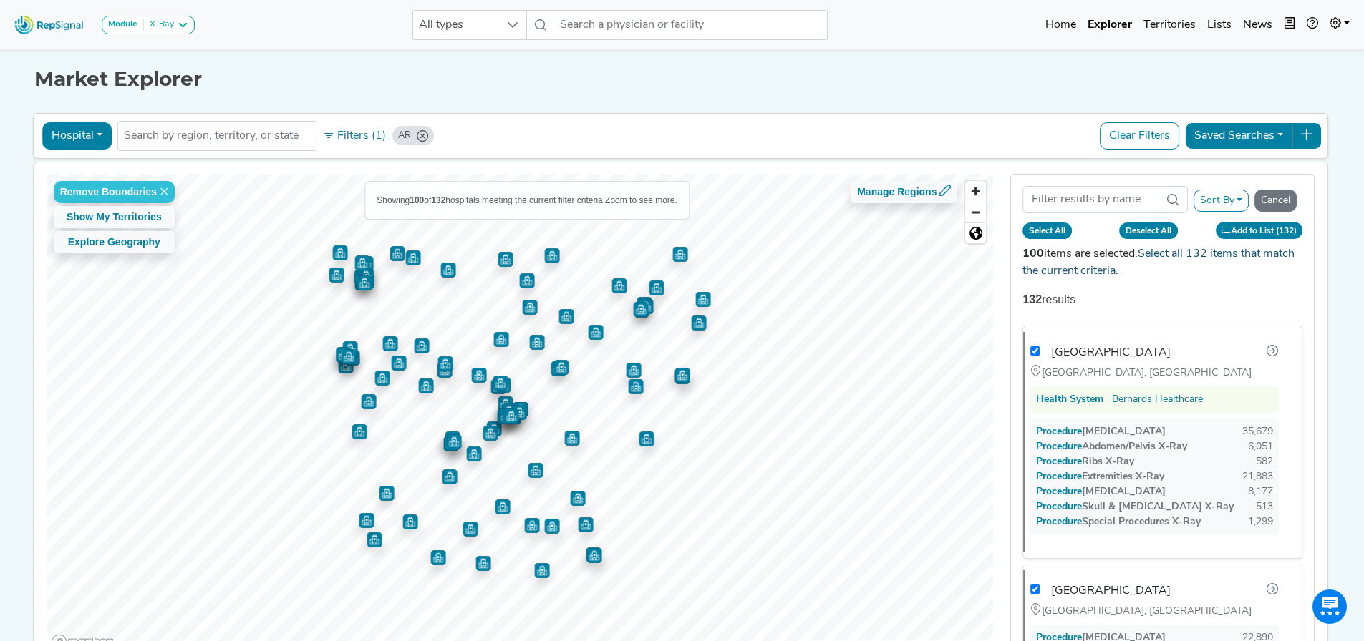
checkbox input "true"
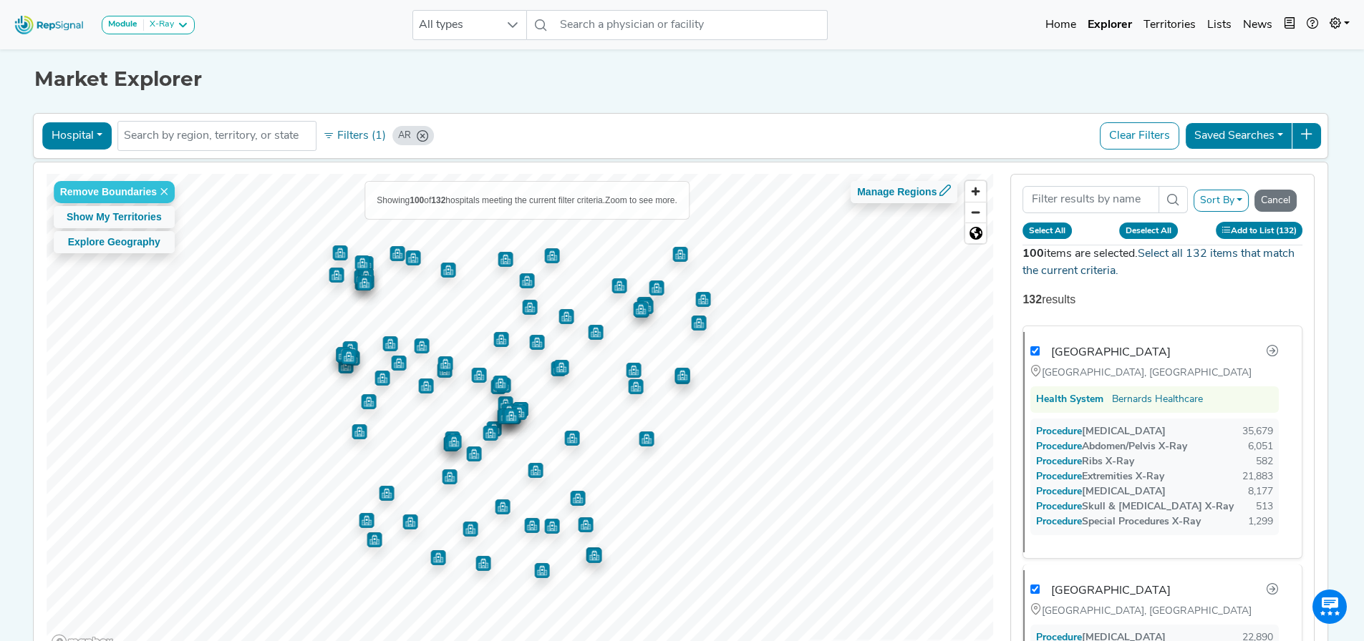
checkbox input "true"
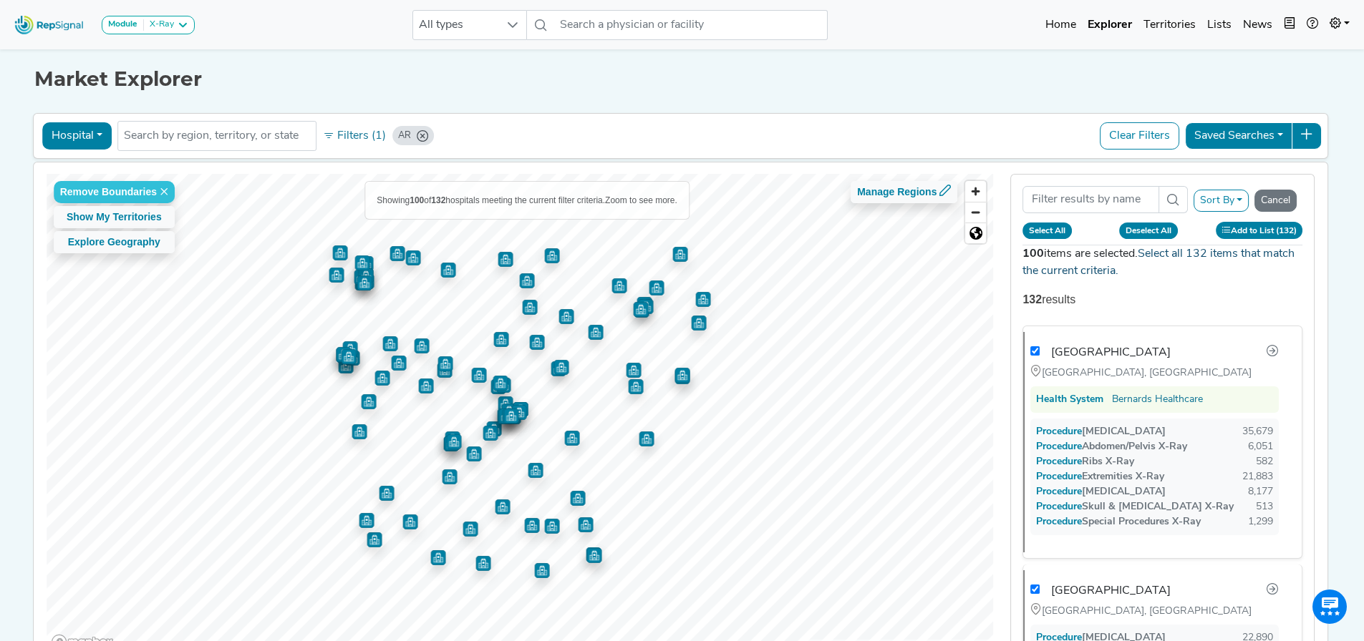
checkbox input "true"
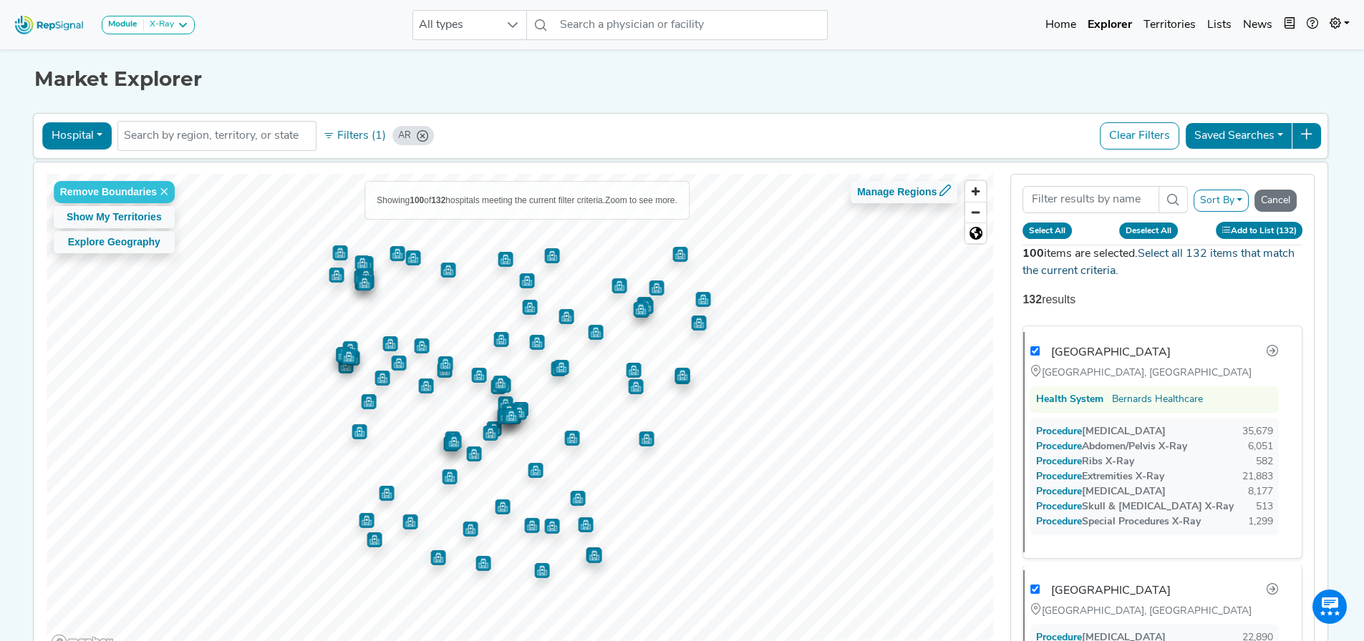
checkbox input "true"
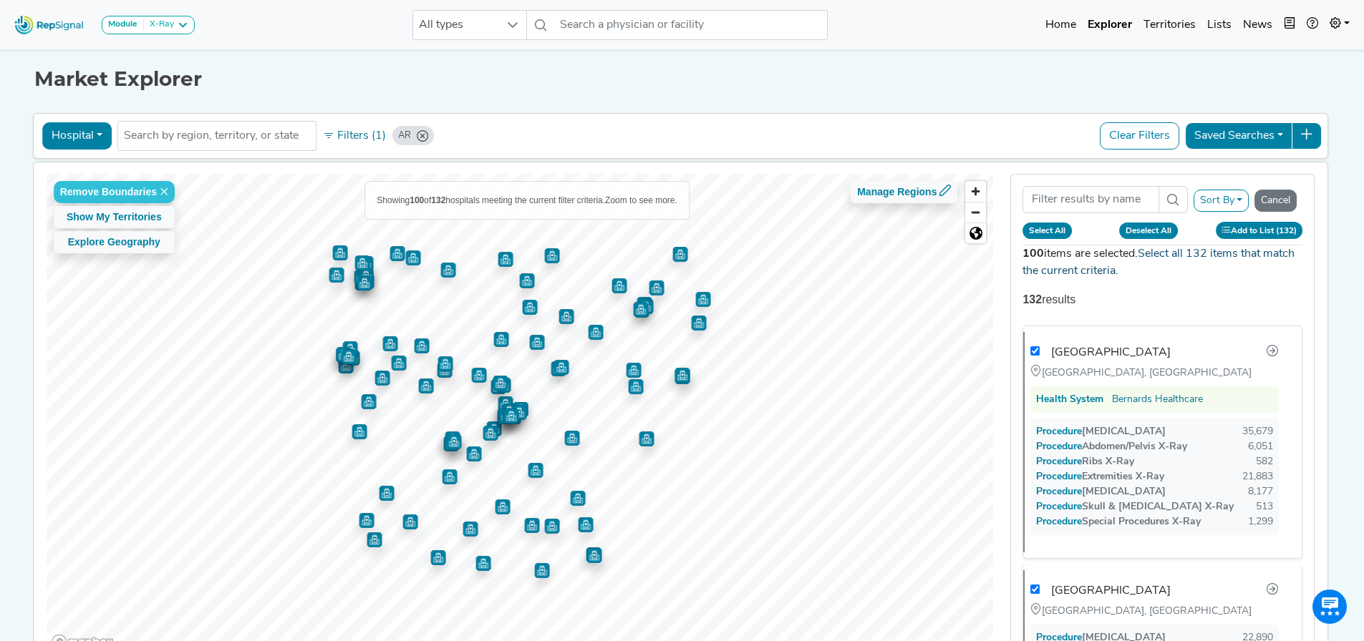
checkbox input "true"
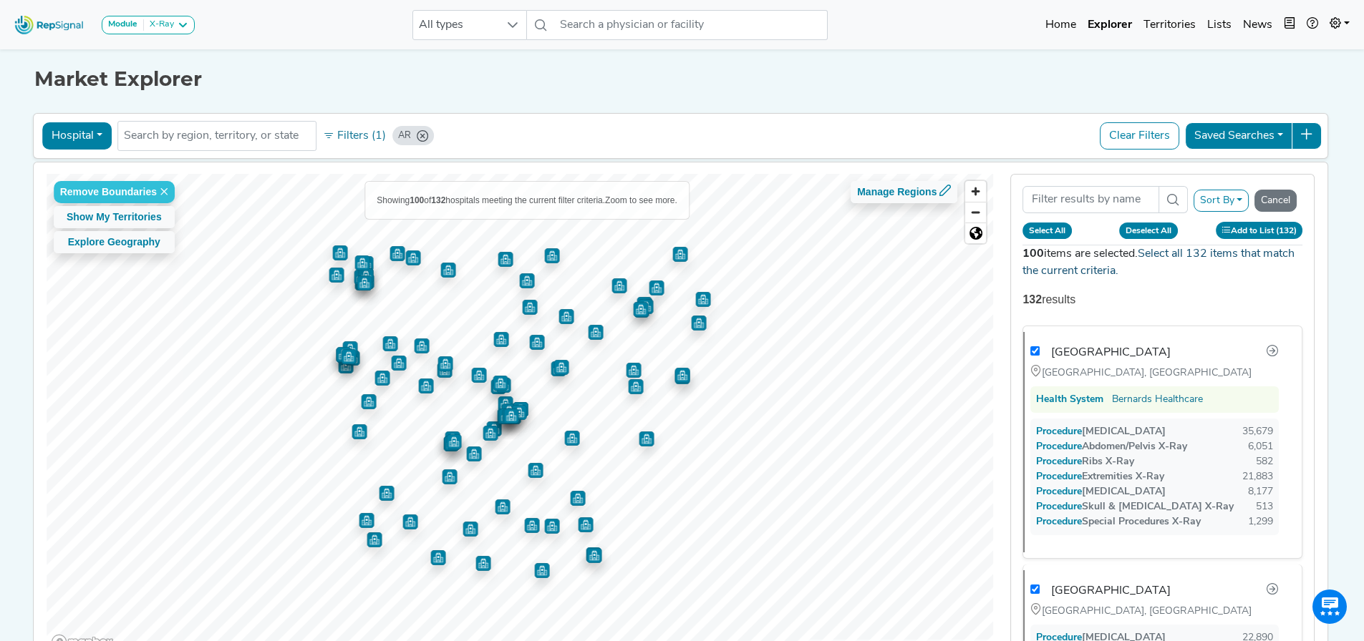
checkbox input "true"
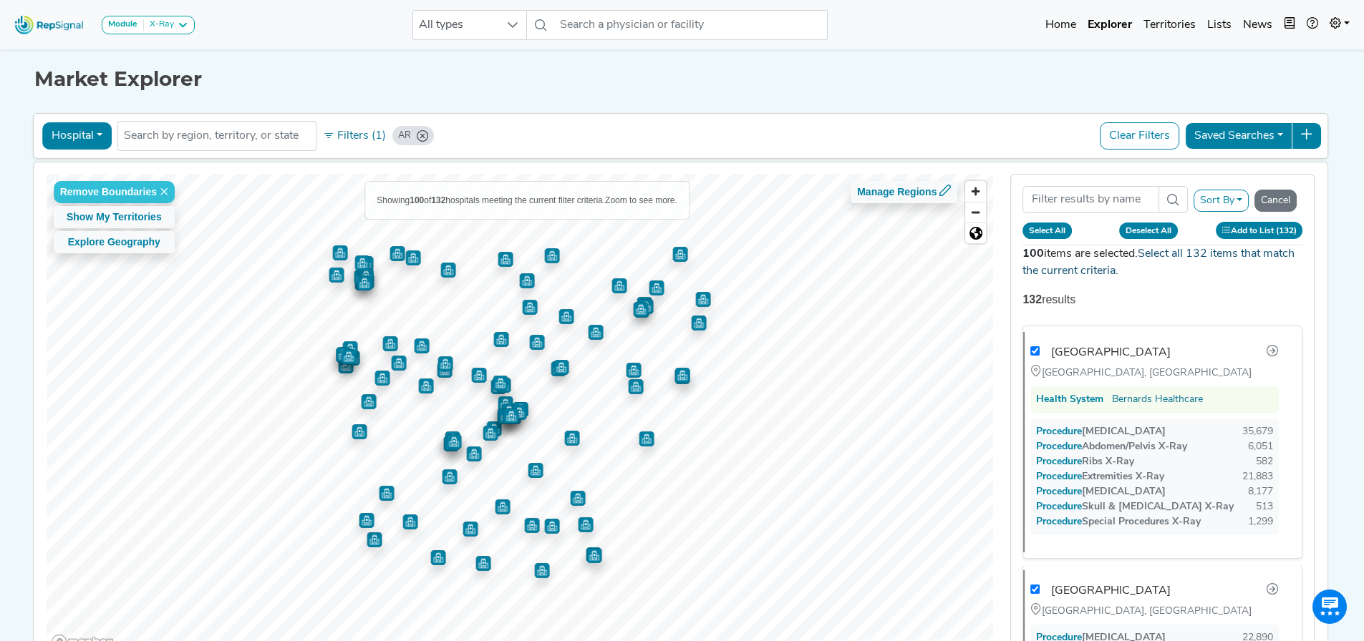
checkbox input "true"
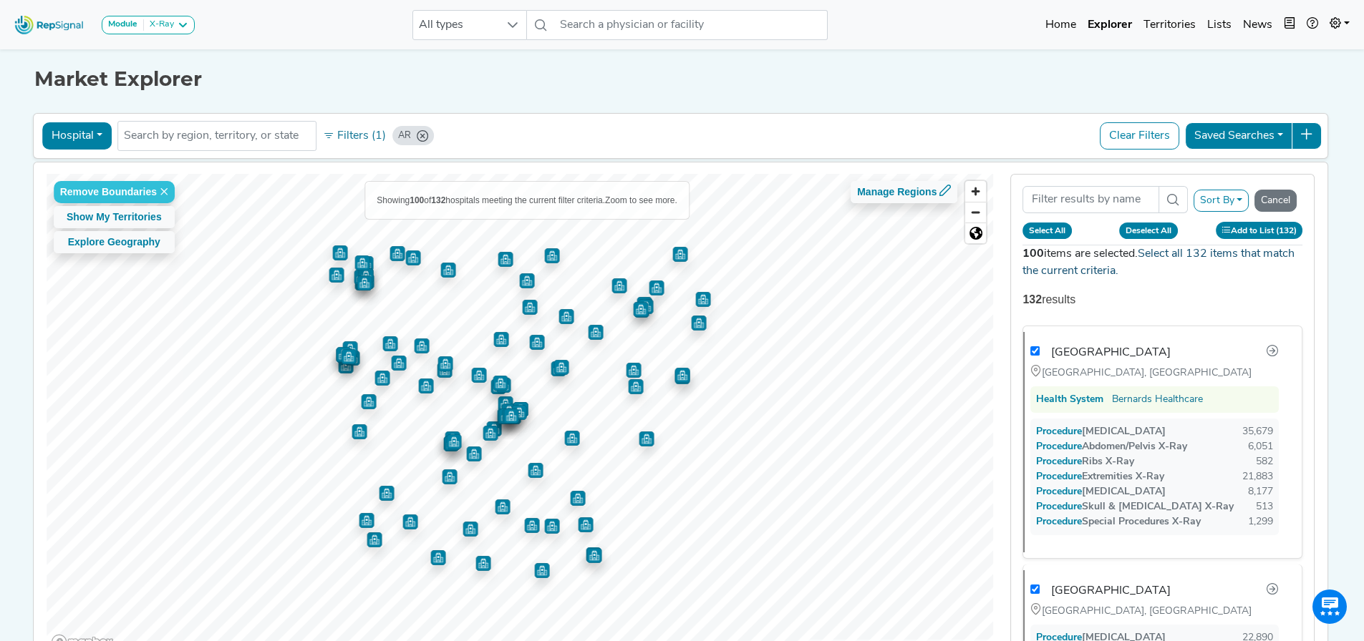
checkbox input "true"
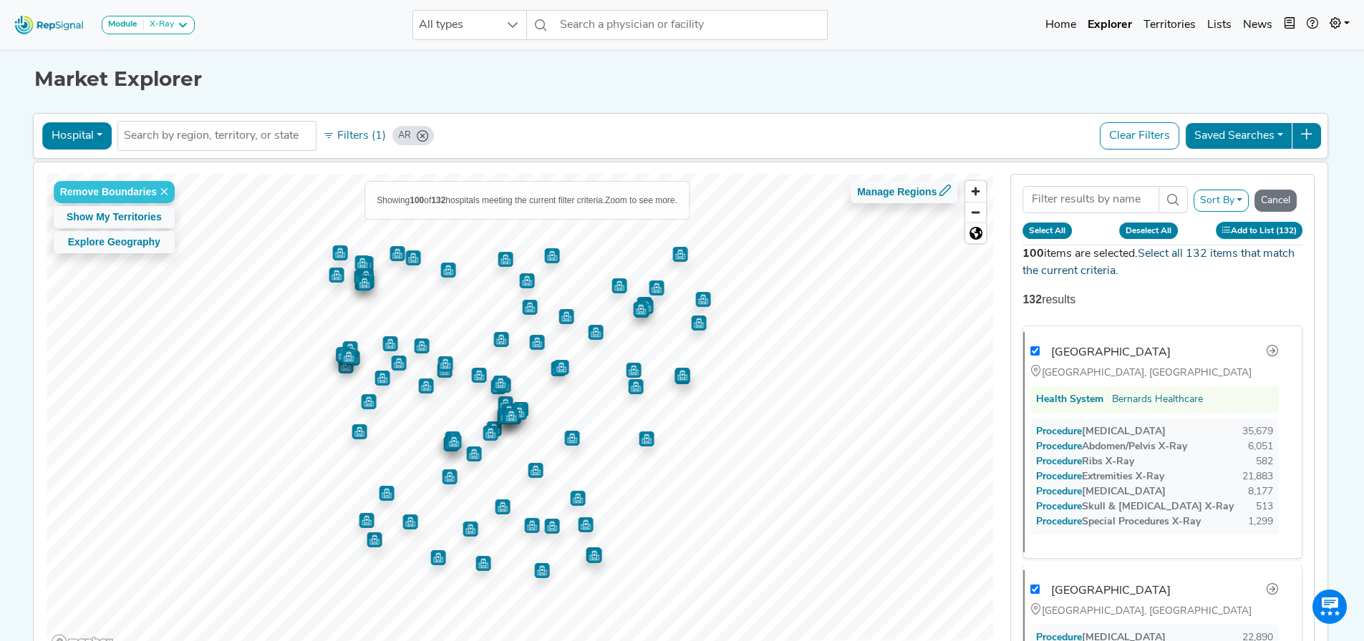
checkbox input "true"
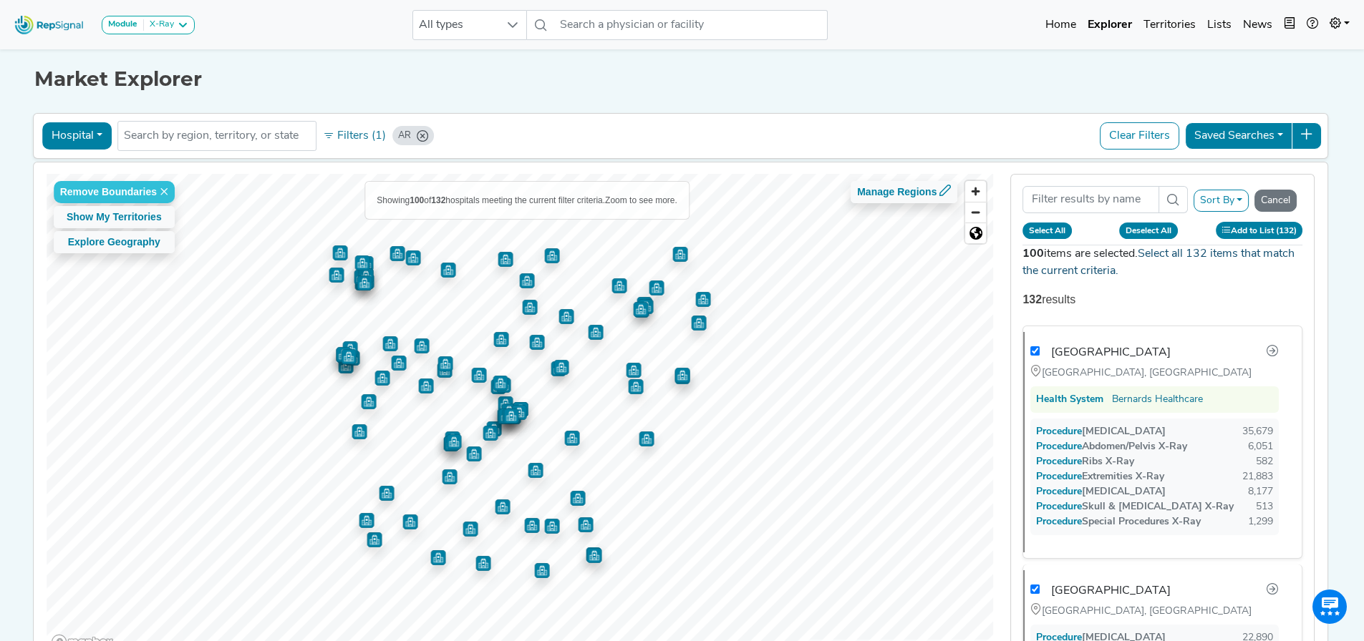
checkbox input "true"
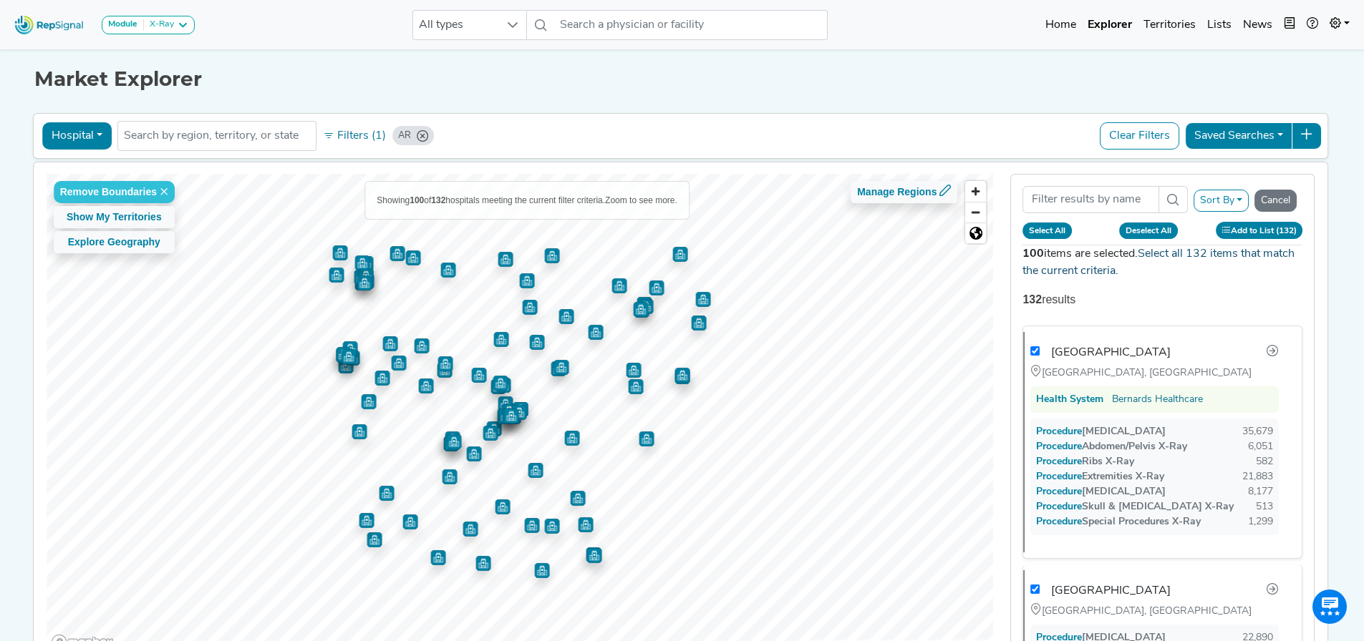
checkbox input "true"
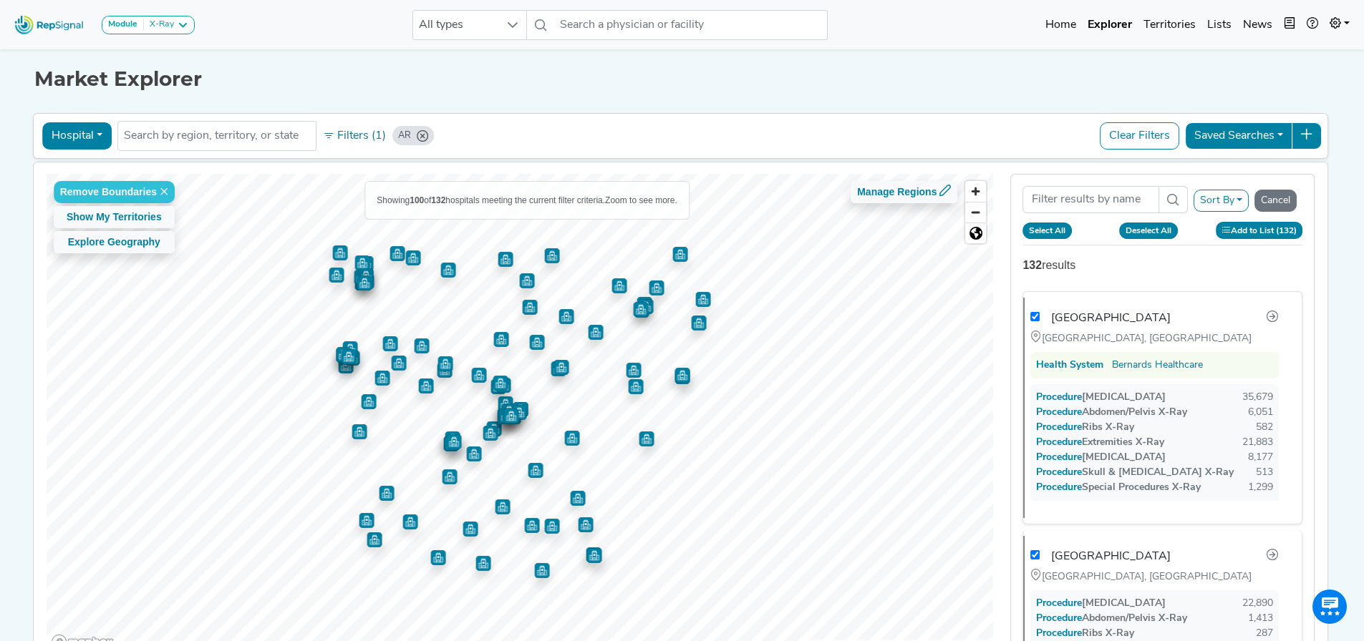
click at [1247, 228] on button "Add to List (132)" at bounding box center [1258, 230] width 87 height 16
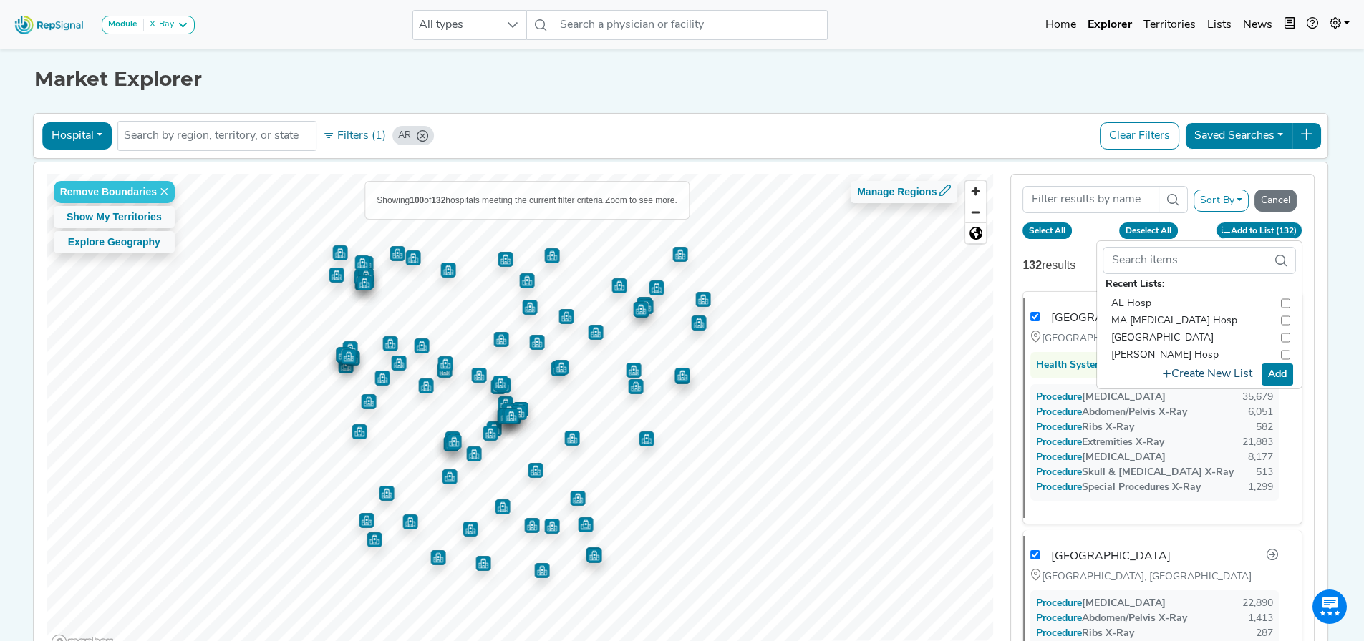
click at [1230, 377] on button "Create New List" at bounding box center [1207, 375] width 102 height 28
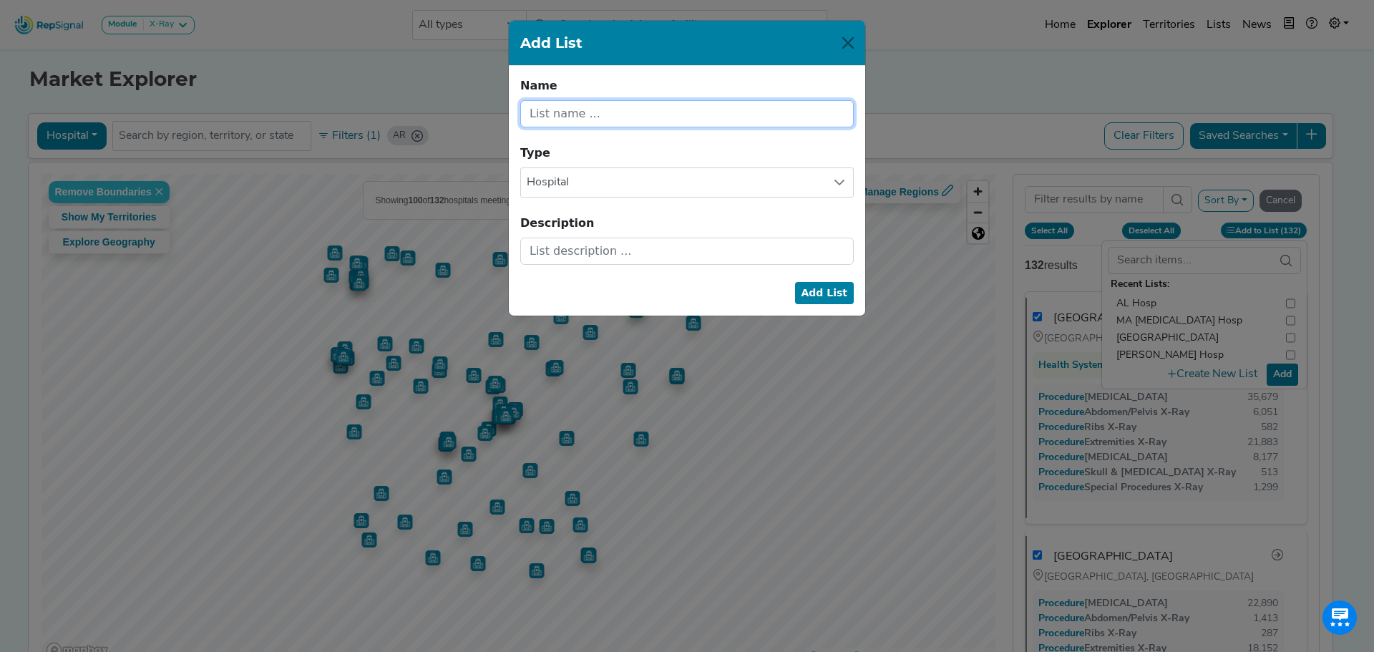
click at [557, 111] on input "text" at bounding box center [687, 113] width 334 height 27
click at [832, 298] on button "Add List" at bounding box center [824, 293] width 59 height 22
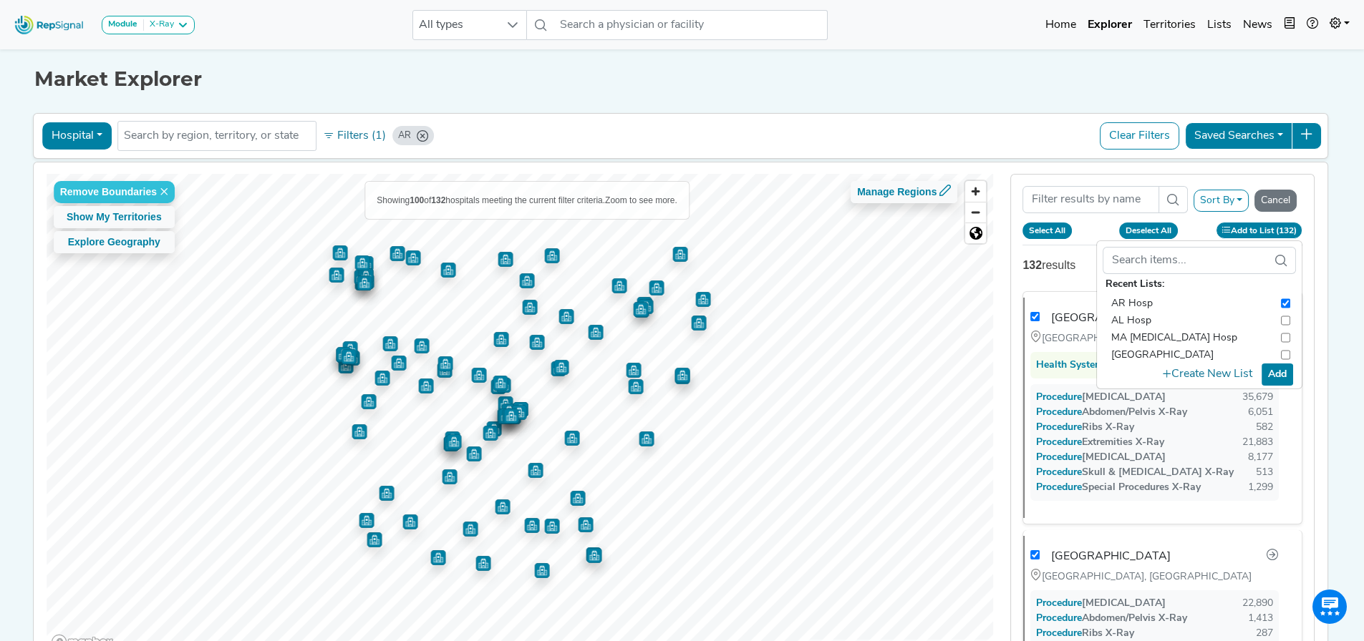
click at [1282, 377] on button "Add" at bounding box center [1276, 375] width 31 height 22
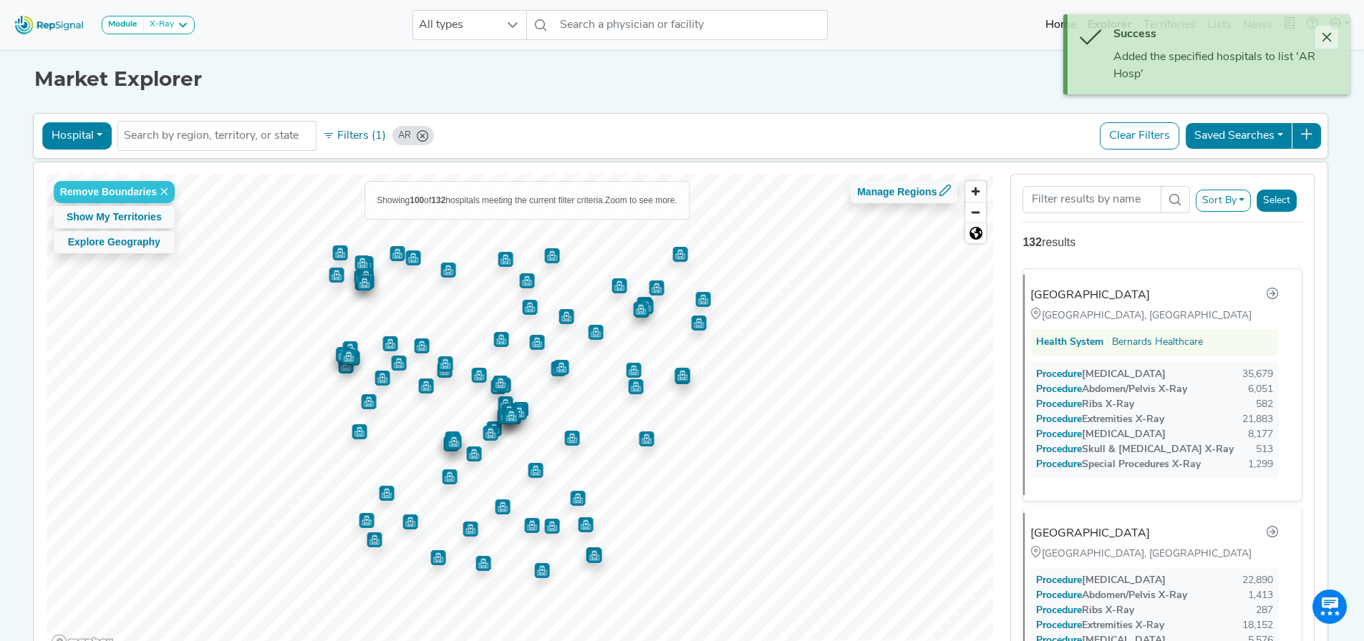
click at [1329, 34] on icon "Close" at bounding box center [1326, 37] width 9 height 9
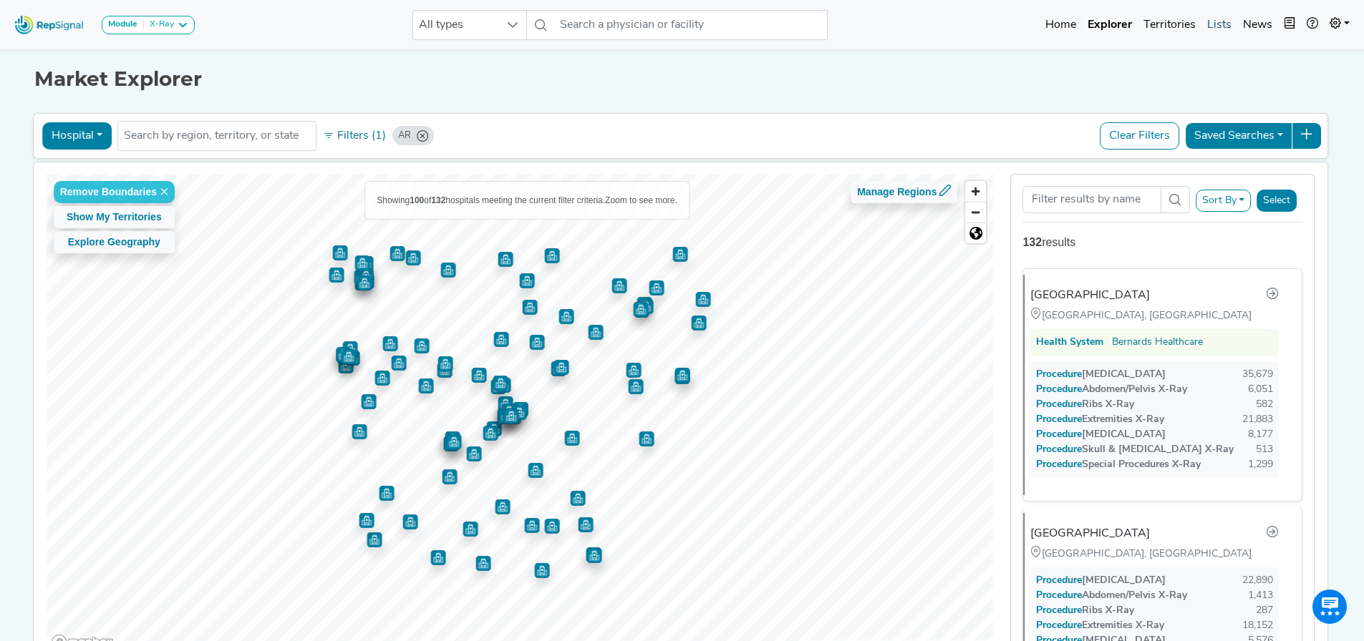
click at [1214, 16] on link "Lists" at bounding box center [1219, 25] width 36 height 29
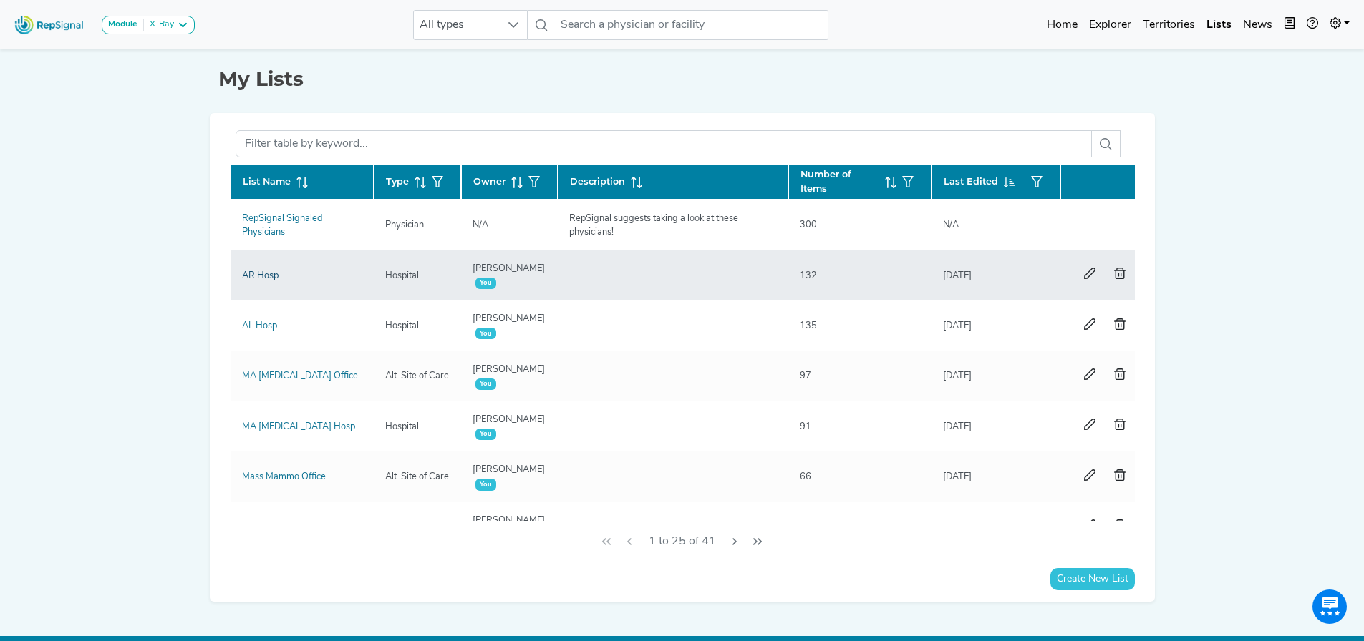
click at [256, 275] on link "AR Hosp" at bounding box center [260, 275] width 37 height 9
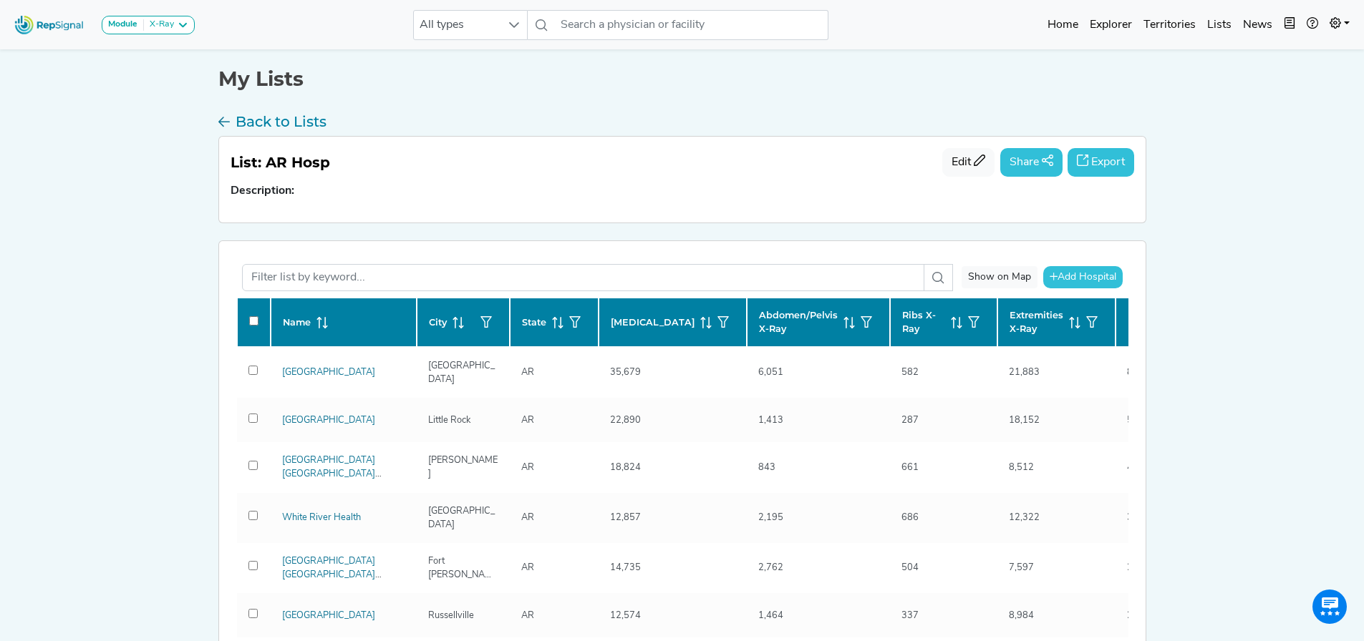
scroll to position [72, 0]
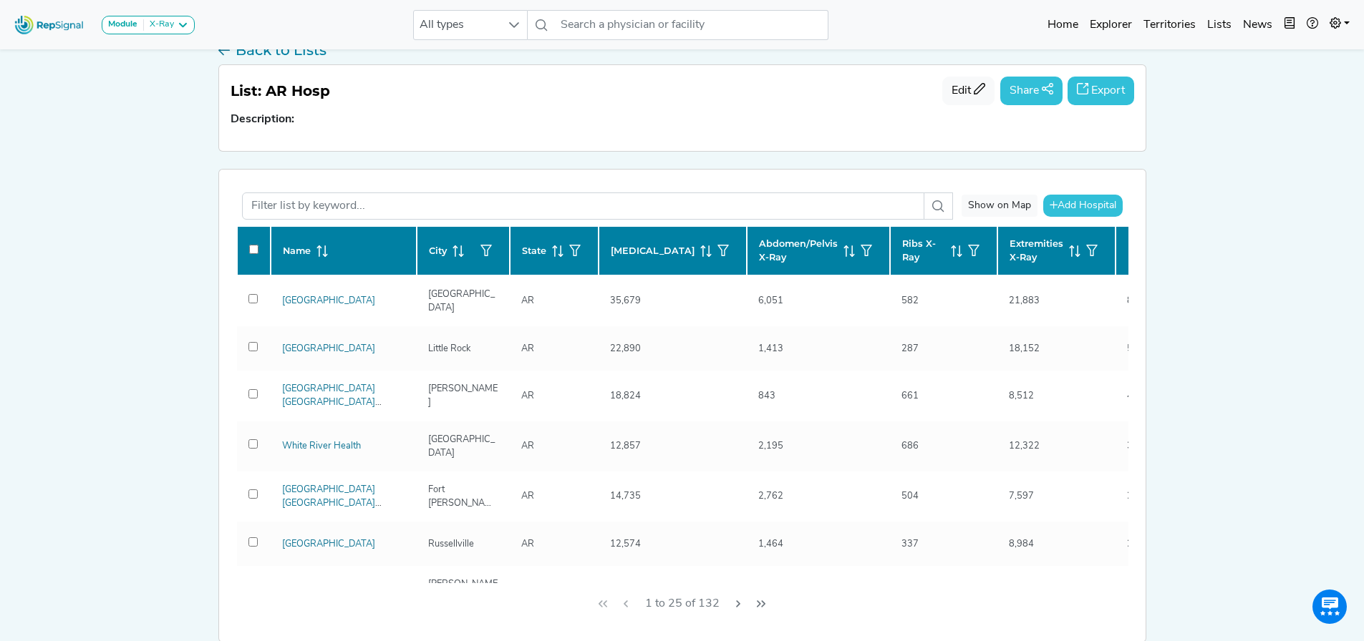
click at [1099, 89] on button "Export" at bounding box center [1100, 91] width 67 height 29
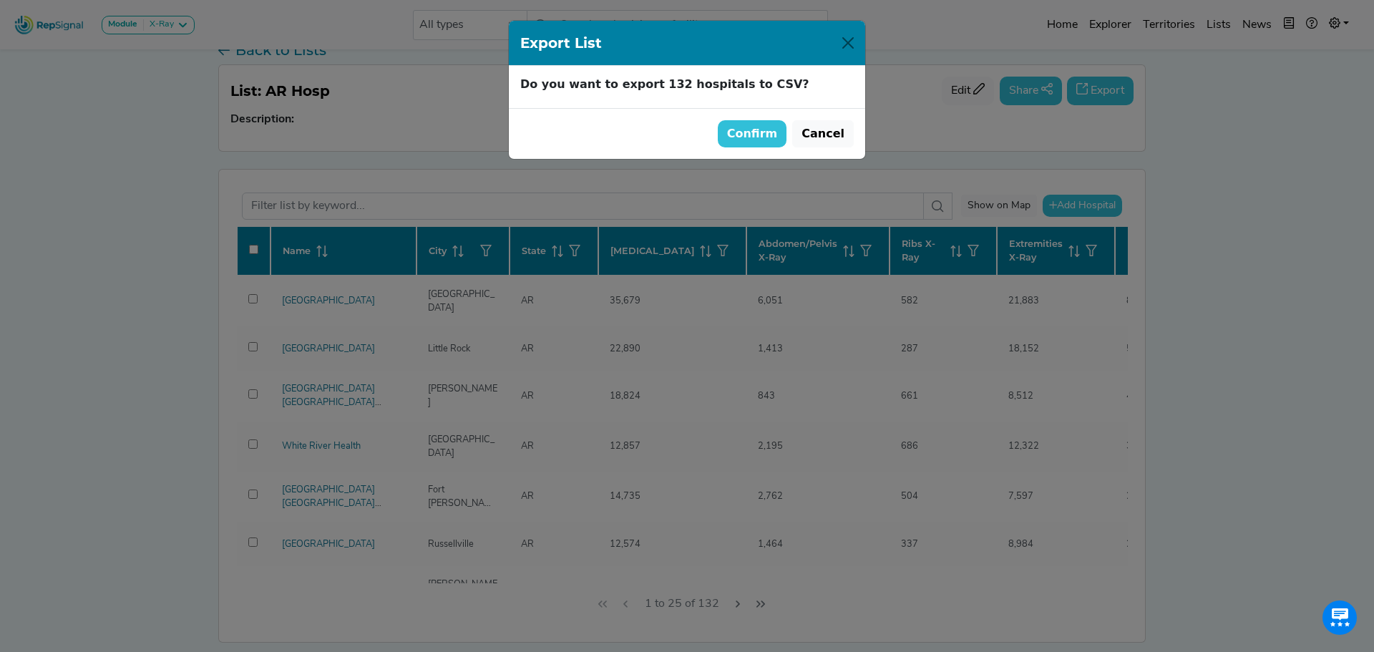
click at [747, 132] on button "Confirm" at bounding box center [752, 133] width 69 height 27
